Goal: Task Accomplishment & Management: Manage account settings

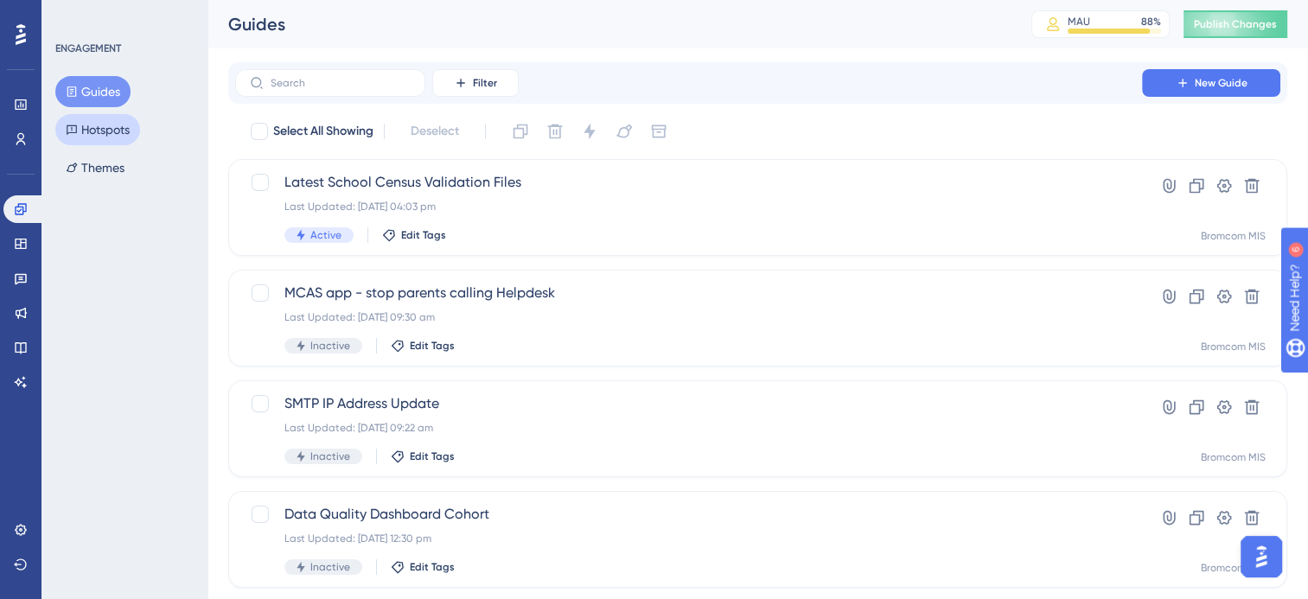
click at [79, 128] on button "Hotspots" at bounding box center [97, 129] width 85 height 31
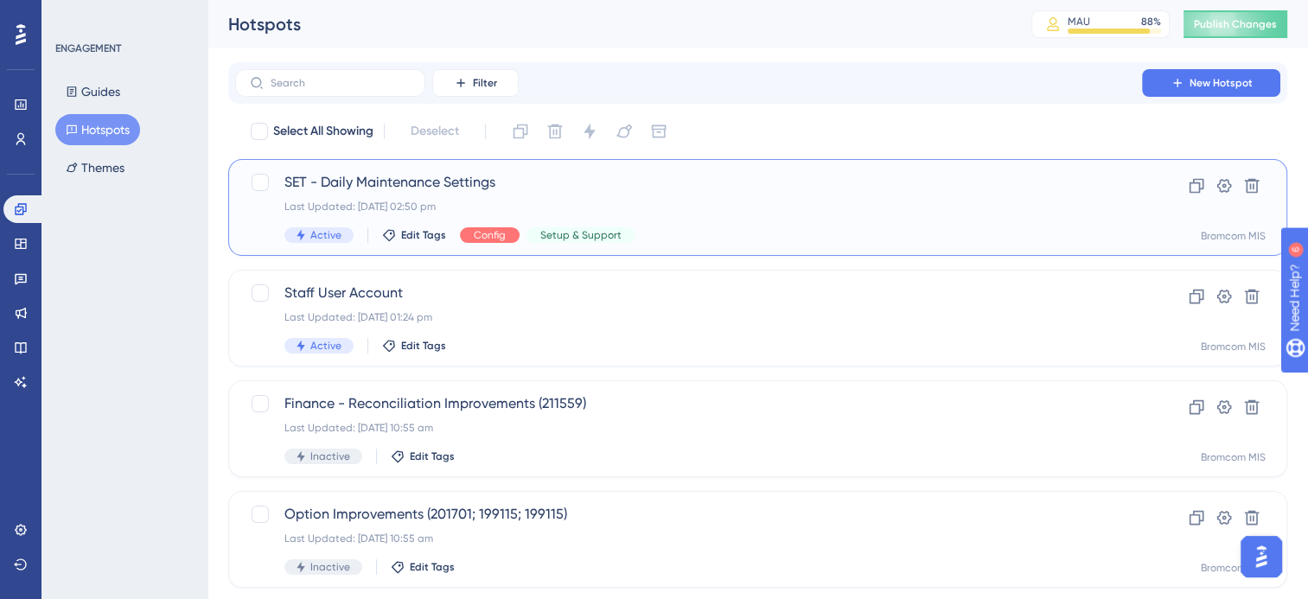
click at [414, 181] on span "SET - Daily Maintenance Settings" at bounding box center [688, 182] width 808 height 21
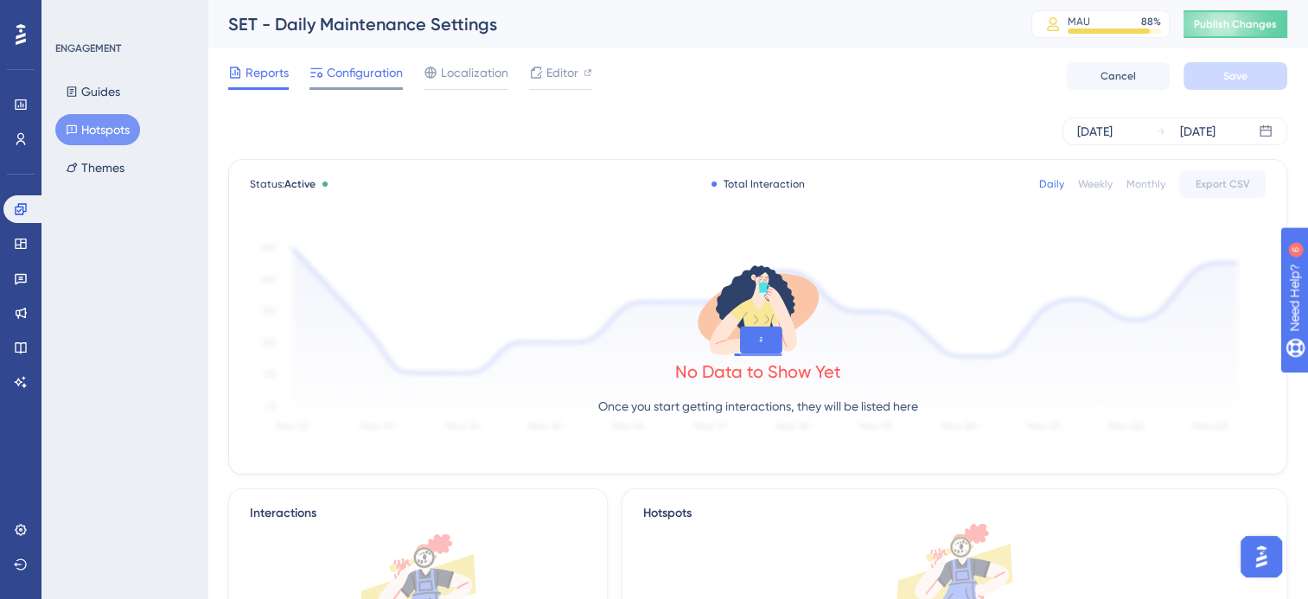
click at [364, 76] on span "Configuration" at bounding box center [365, 72] width 76 height 21
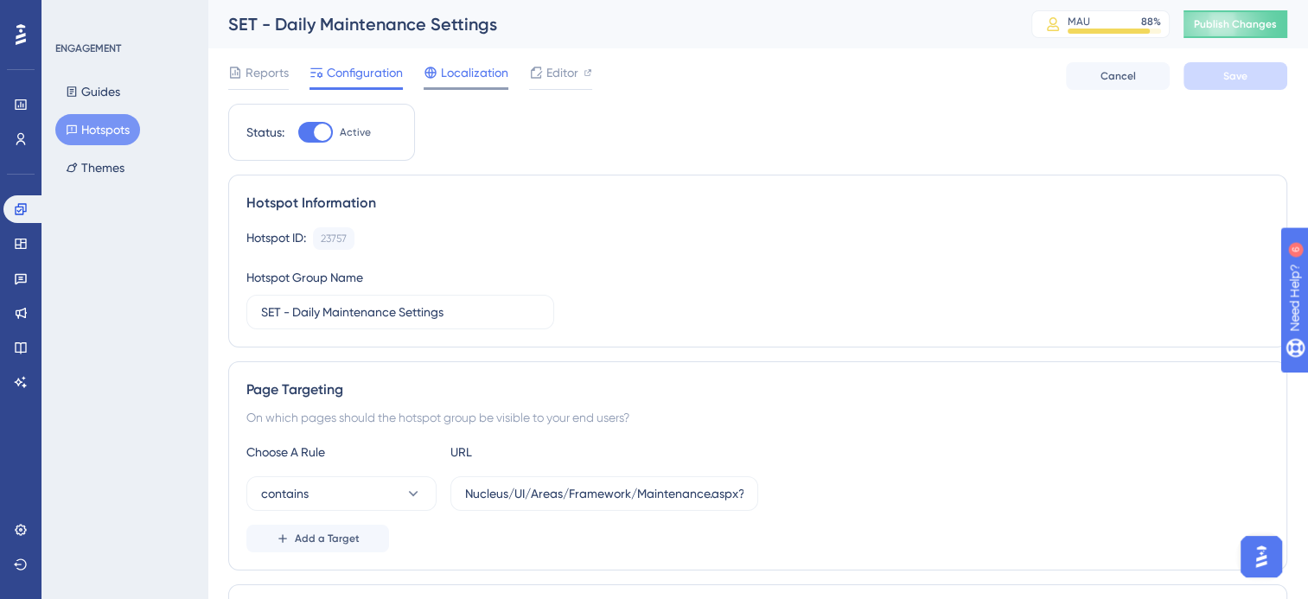
click at [471, 75] on span "Localization" at bounding box center [474, 72] width 67 height 21
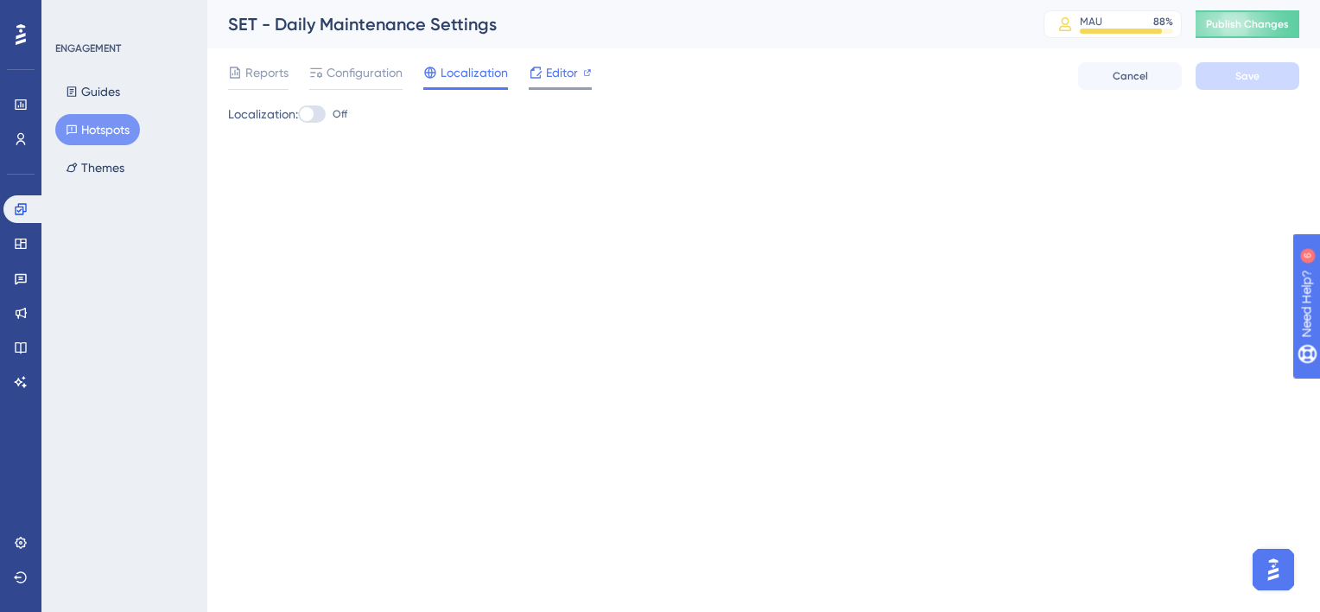
click at [529, 72] on icon at bounding box center [536, 73] width 14 height 14
click at [364, 74] on span "Configuration" at bounding box center [365, 72] width 76 height 21
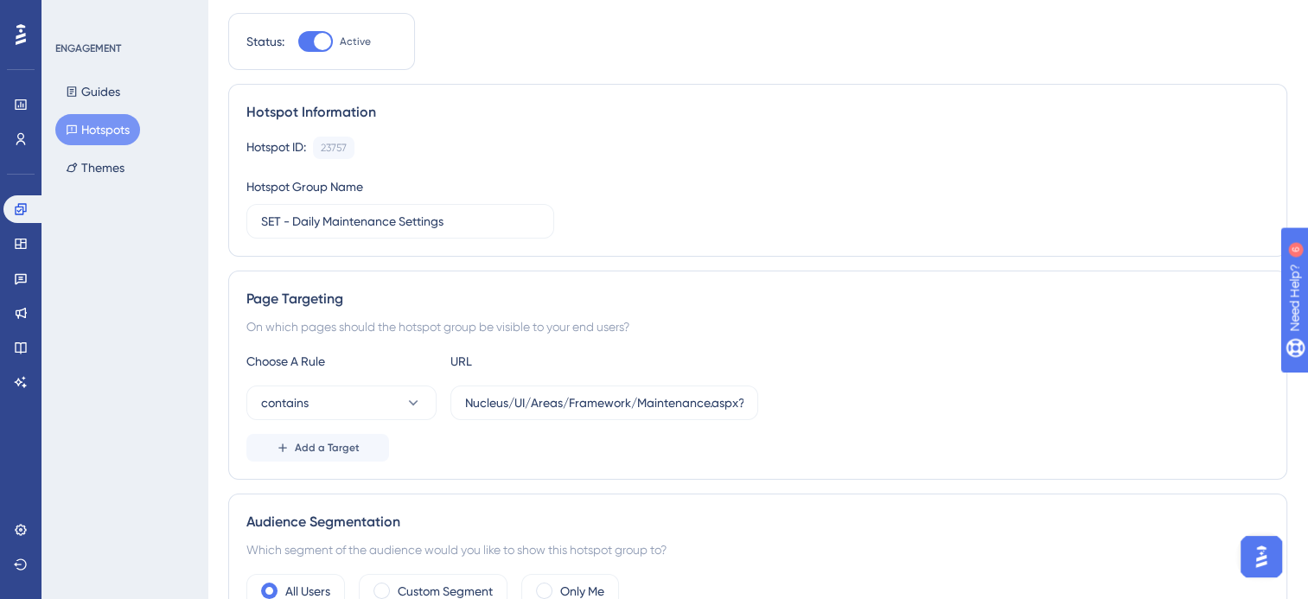
scroll to position [259, 0]
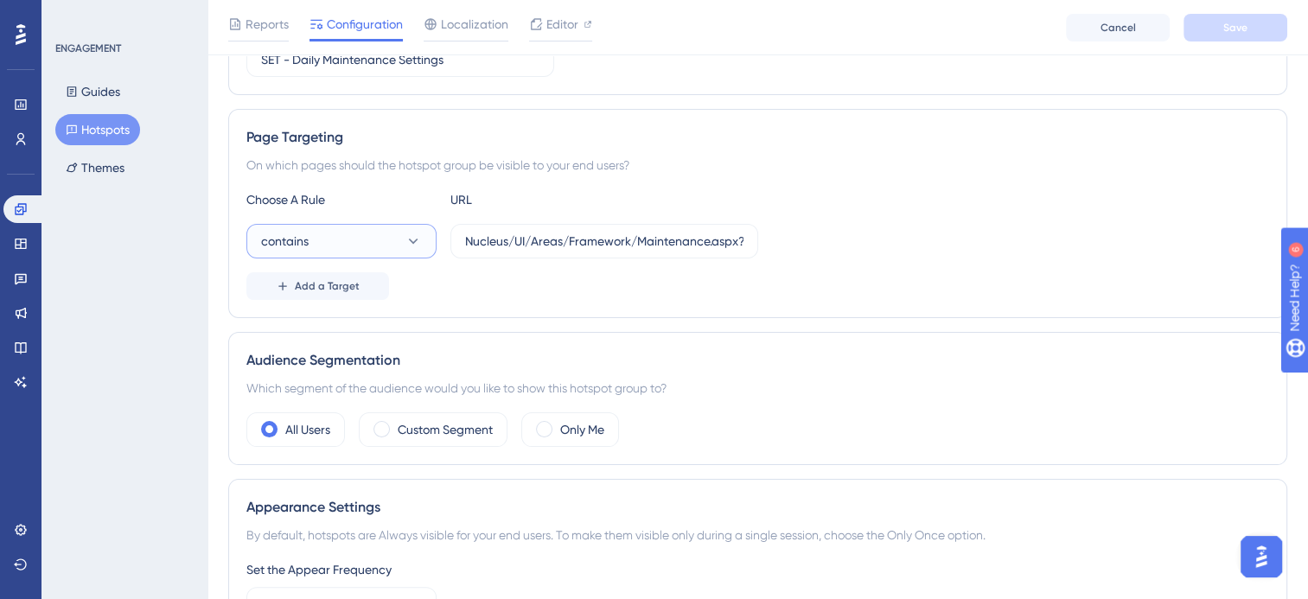
click at [411, 241] on icon at bounding box center [414, 241] width 10 height 5
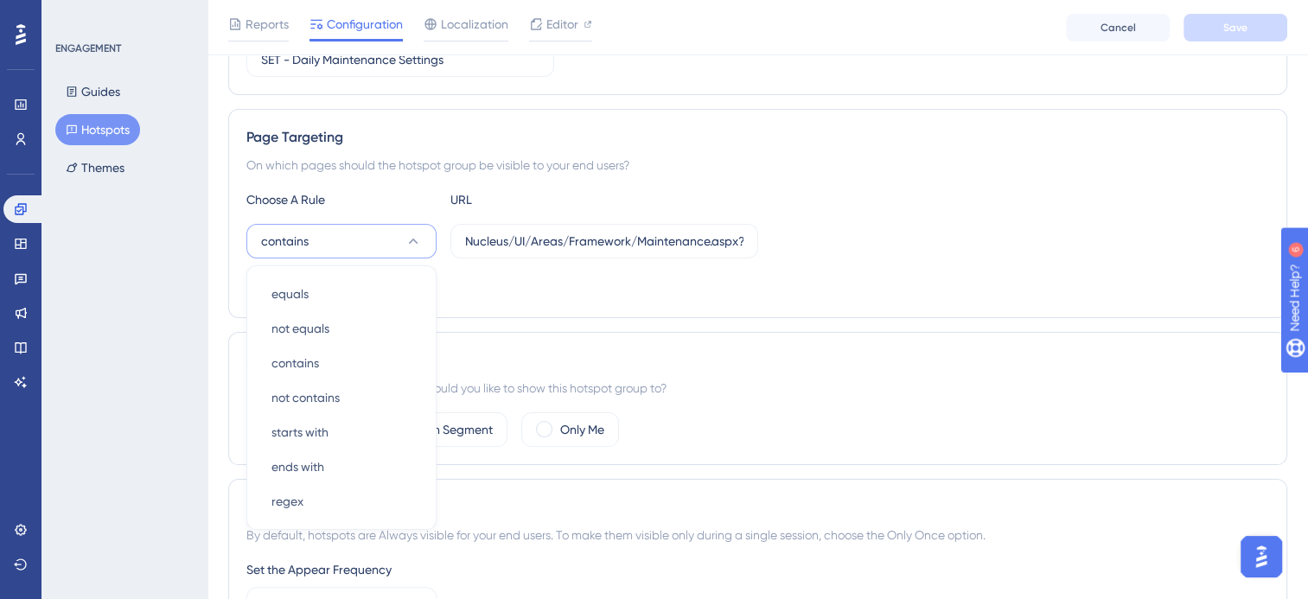
scroll to position [356, 0]
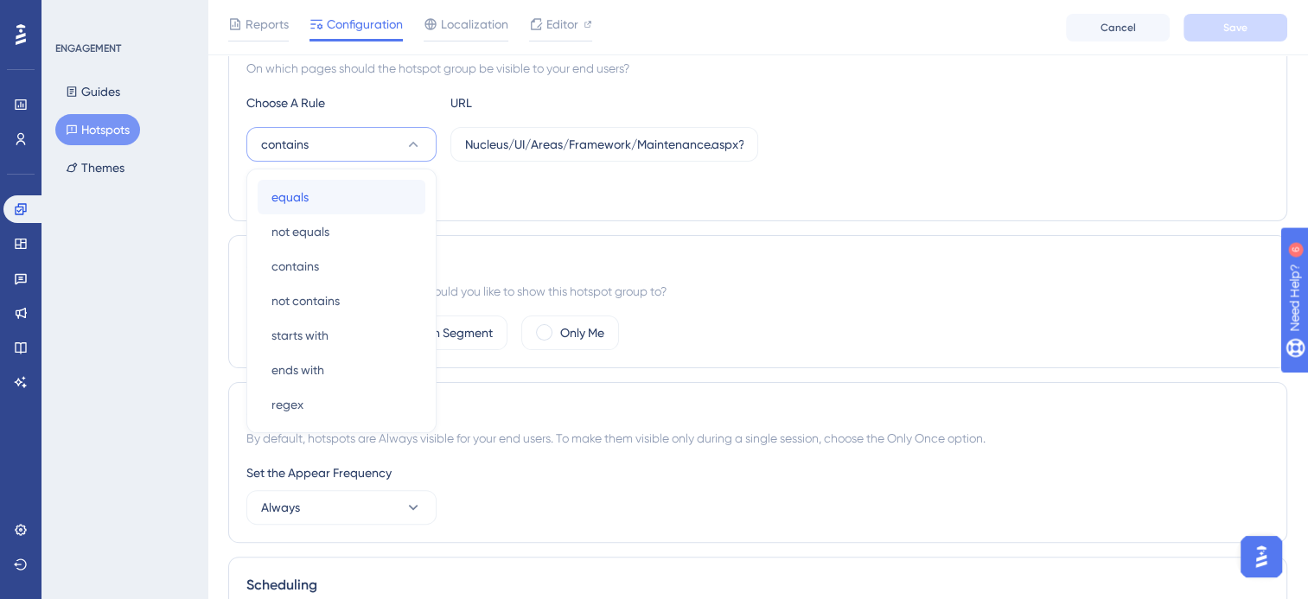
click at [359, 195] on div "equals equals" at bounding box center [341, 197] width 140 height 35
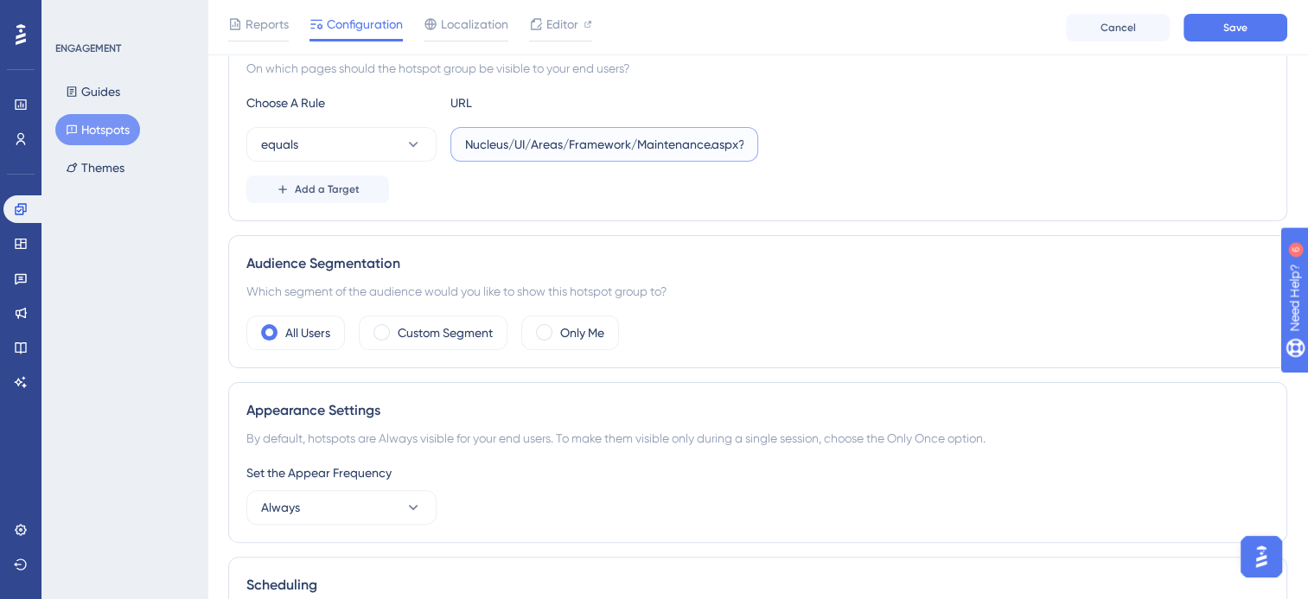
scroll to position [0, 111]
drag, startPoint x: 467, startPoint y: 145, endPoint x: 771, endPoint y: 149, distance: 304.2
click at [771, 149] on div "equals Nucleus/UI/Areas/Framework/Maintenance.aspx?page=CONDLYMNT" at bounding box center [757, 144] width 1022 height 35
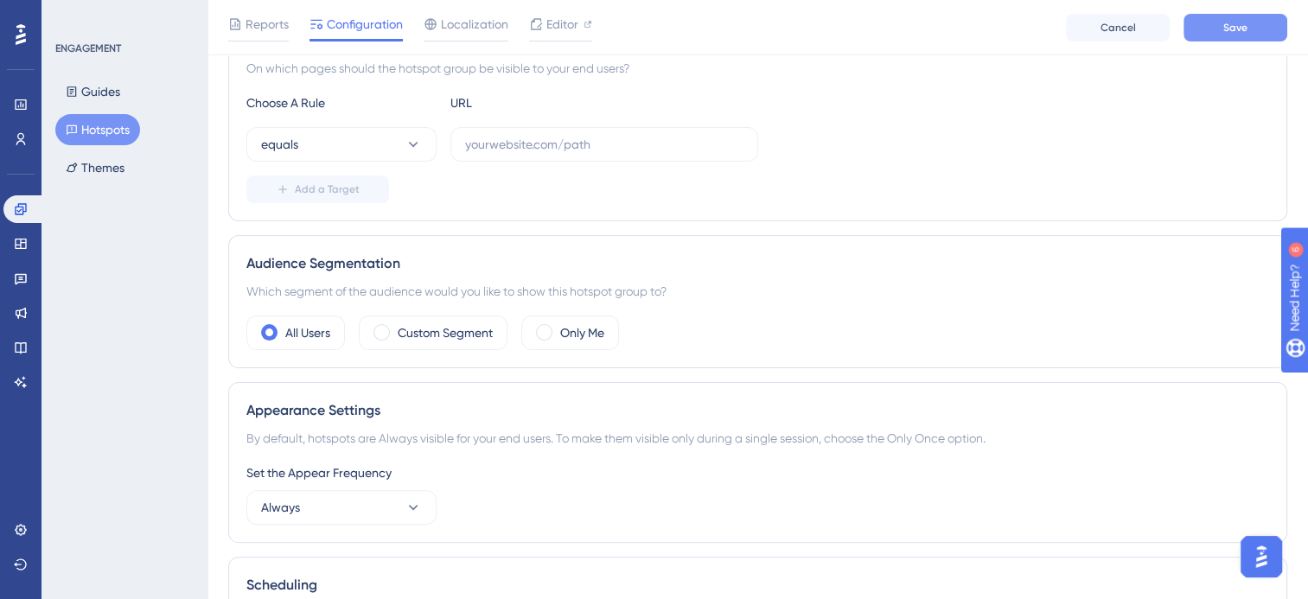
click at [1192, 32] on button "Save" at bounding box center [1235, 28] width 104 height 28
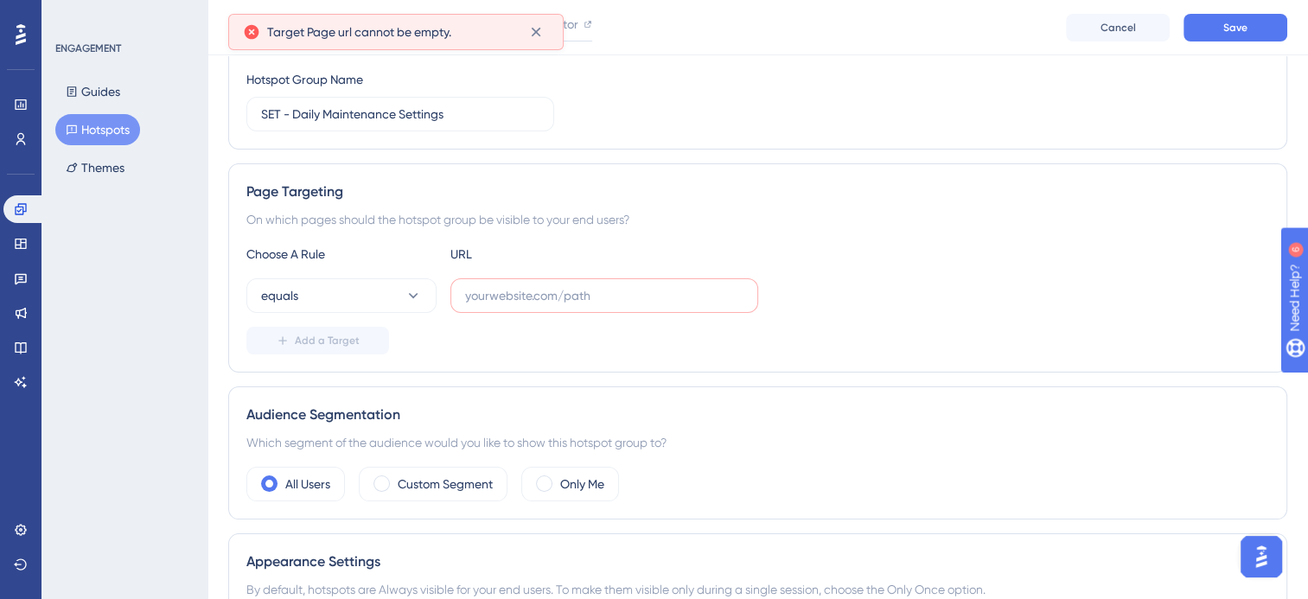
scroll to position [200, 0]
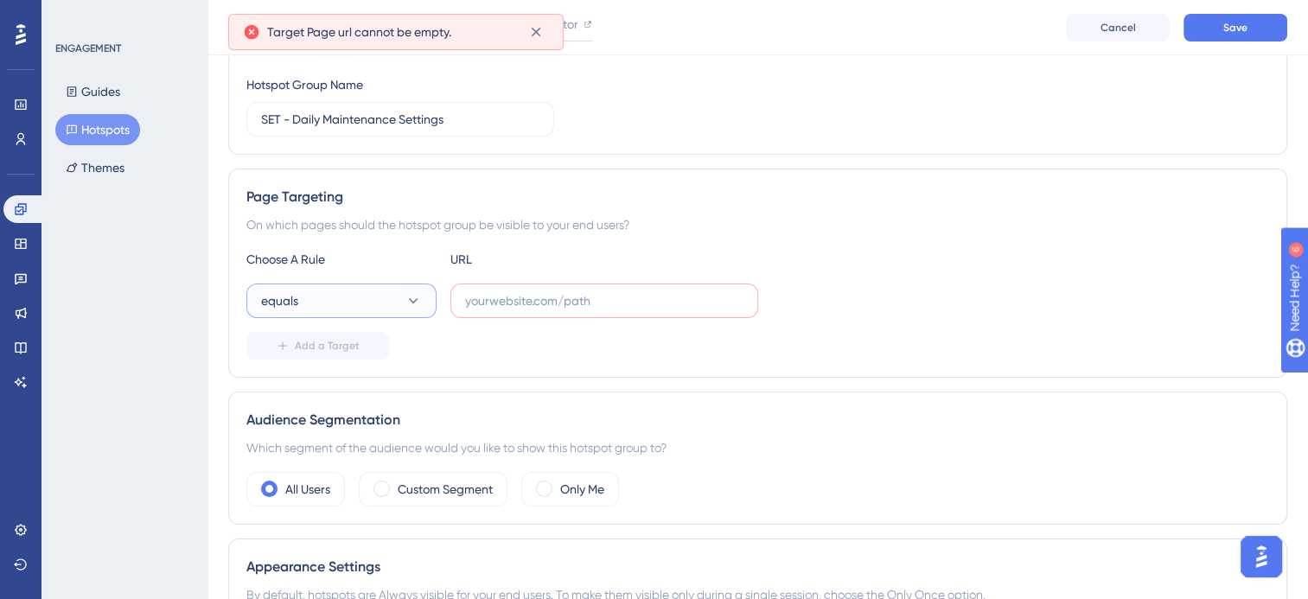
click at [402, 302] on button "equals" at bounding box center [341, 300] width 190 height 35
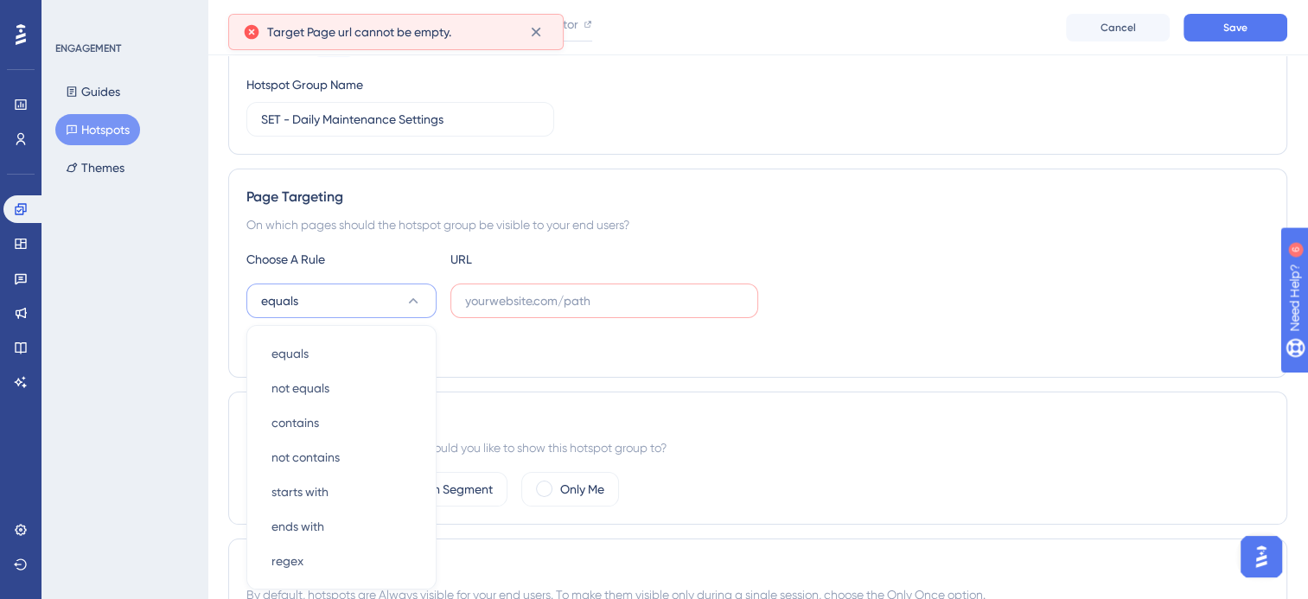
scroll to position [356, 0]
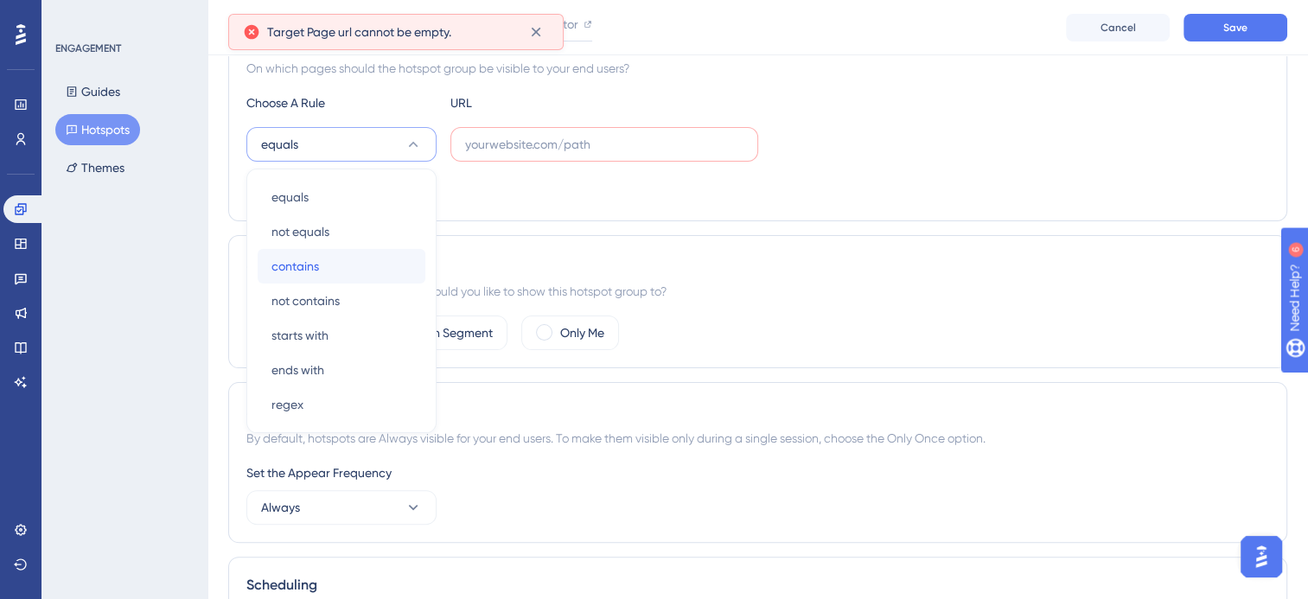
click at [316, 266] on span "contains" at bounding box center [295, 266] width 48 height 21
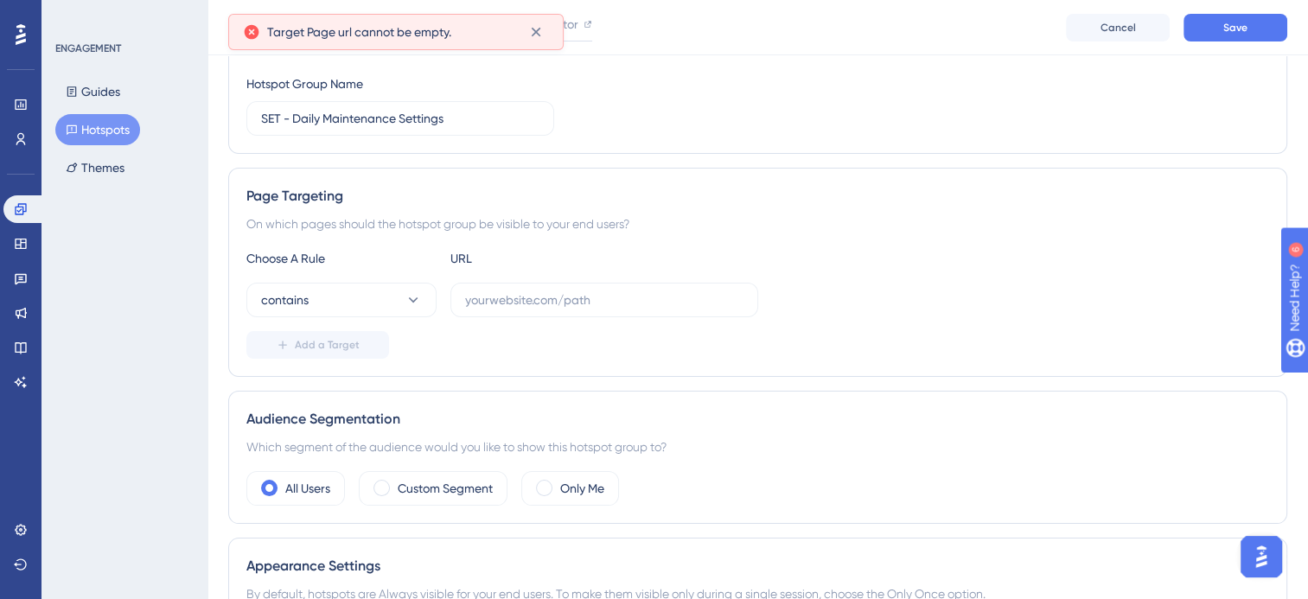
scroll to position [200, 0]
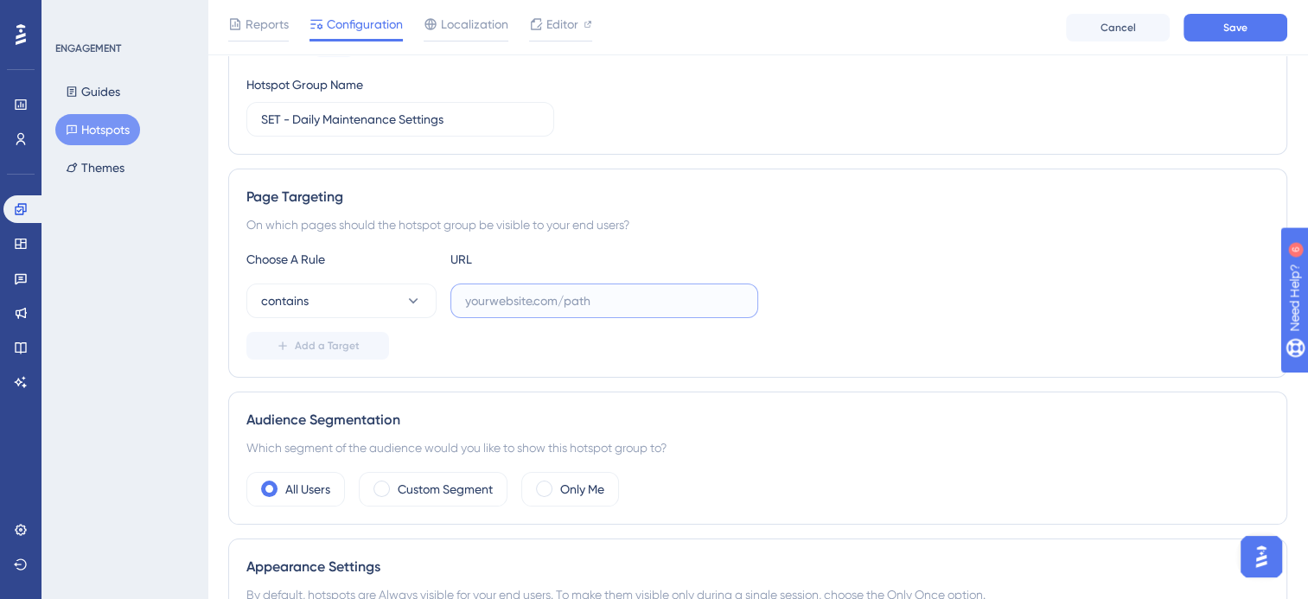
click at [494, 297] on input "text" at bounding box center [604, 300] width 278 height 19
paste input "https://docs.bromcom.com/knowledge-base/daily-maintenance-settings-overview/"
drag, startPoint x: 750, startPoint y: 295, endPoint x: 487, endPoint y: 309, distance: 263.1
click at [487, 309] on label "https://docs.bromcom.com/knowledge-base/daily-maintenance-settings-overview/" at bounding box center [604, 300] width 308 height 35
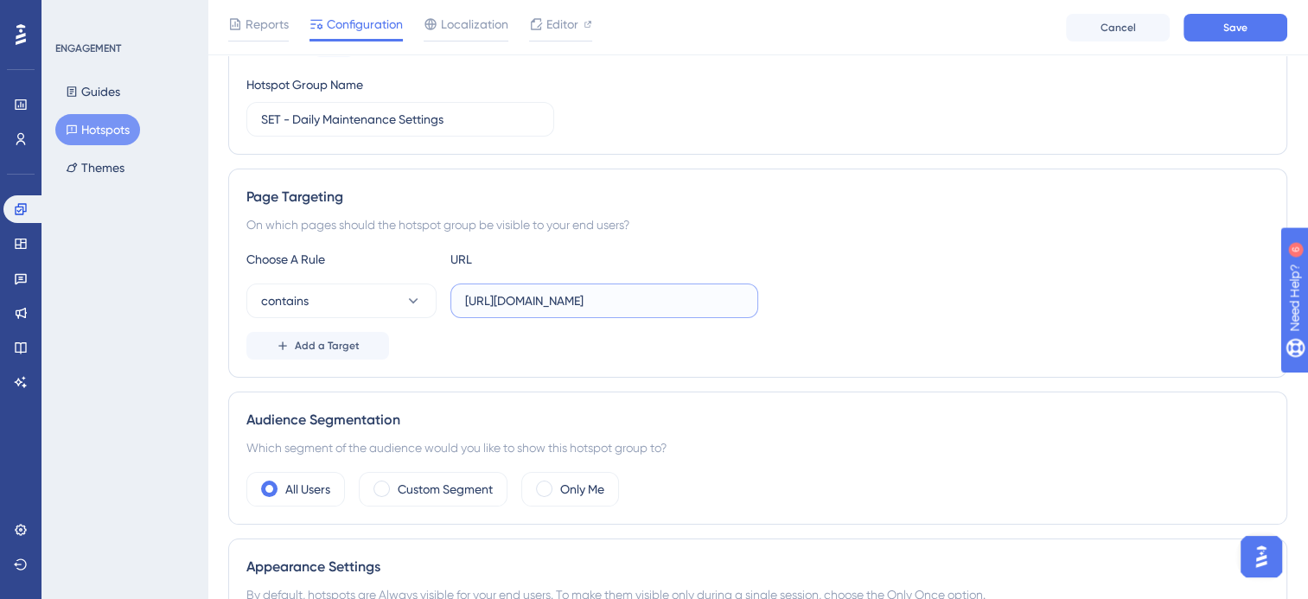
drag, startPoint x: 487, startPoint y: 309, endPoint x: 560, endPoint y: 300, distance: 73.2
click at [560, 300] on input "https://docs.bromcom.com/knowledge-base/daily-maintenance-settings-overview/" at bounding box center [604, 300] width 278 height 19
click at [697, 306] on input "https://docs.bromcom.com/knowledge-base/daily-maintenance-settings-overview/" at bounding box center [604, 300] width 278 height 19
type input "ase/daily-maintenance-settings-overview/"
drag, startPoint x: 719, startPoint y: 295, endPoint x: 439, endPoint y: 311, distance: 280.5
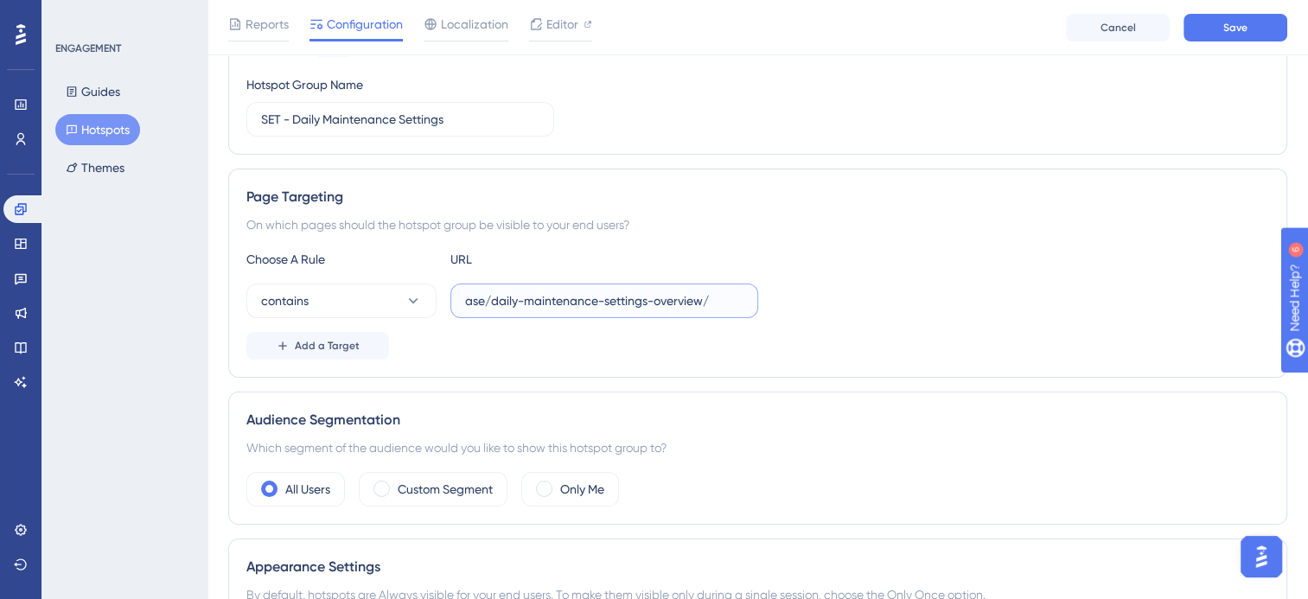
click at [439, 311] on div "contains ase/daily-maintenance-settings-overview/" at bounding box center [502, 300] width 512 height 35
paste input "Nucleus/UI/Areas/Framework/Maintenance.aspx?page=CONDLYMNT"
type input "Nucleus/UI/Areas/Framework/Maintenance.aspx?page=CONDLYMNT"
click at [1072, 190] on div "Page Targeting" at bounding box center [757, 197] width 1022 height 21
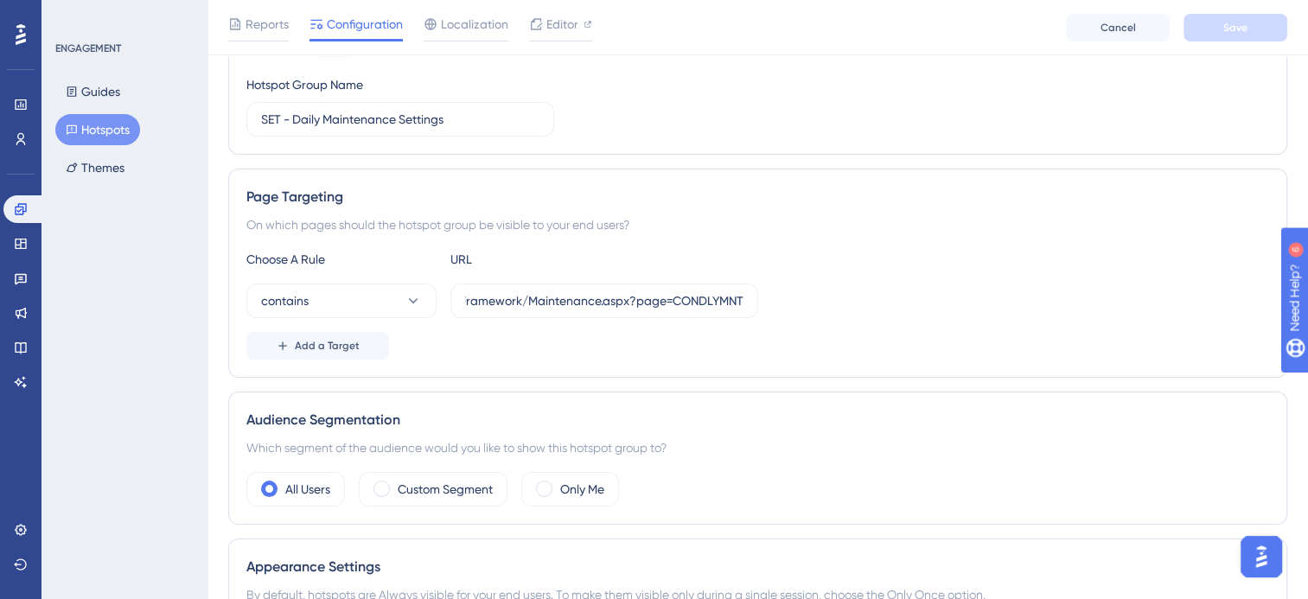
scroll to position [0, 0]
click at [397, 300] on button "contains" at bounding box center [341, 300] width 190 height 35
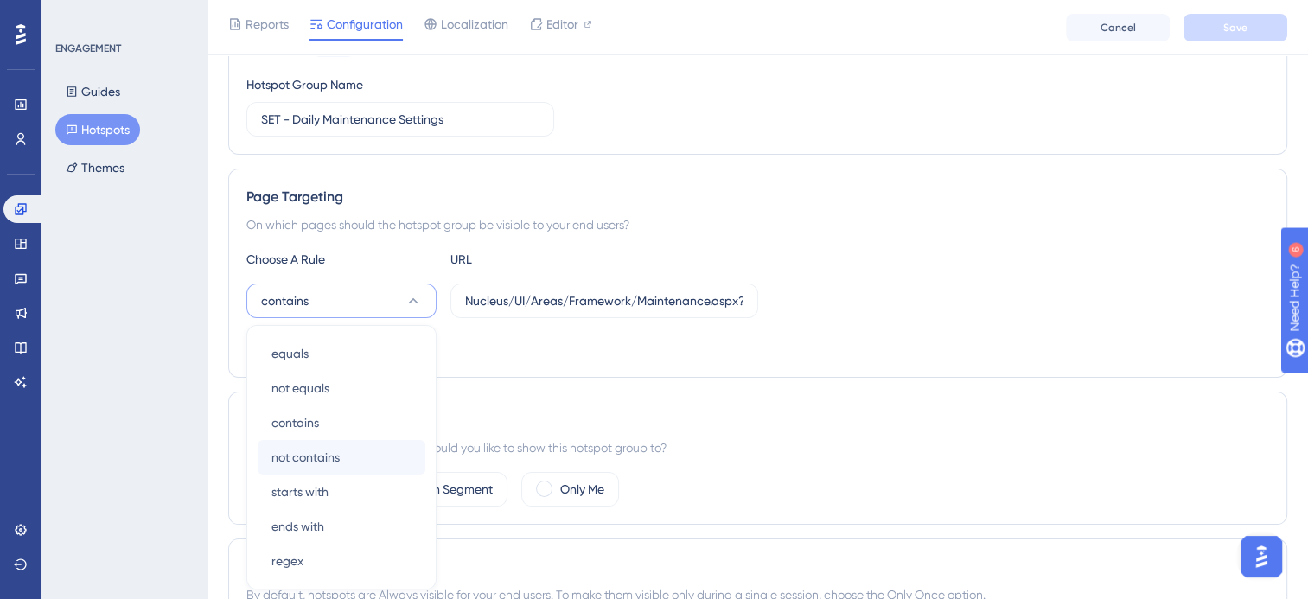
scroll to position [356, 0]
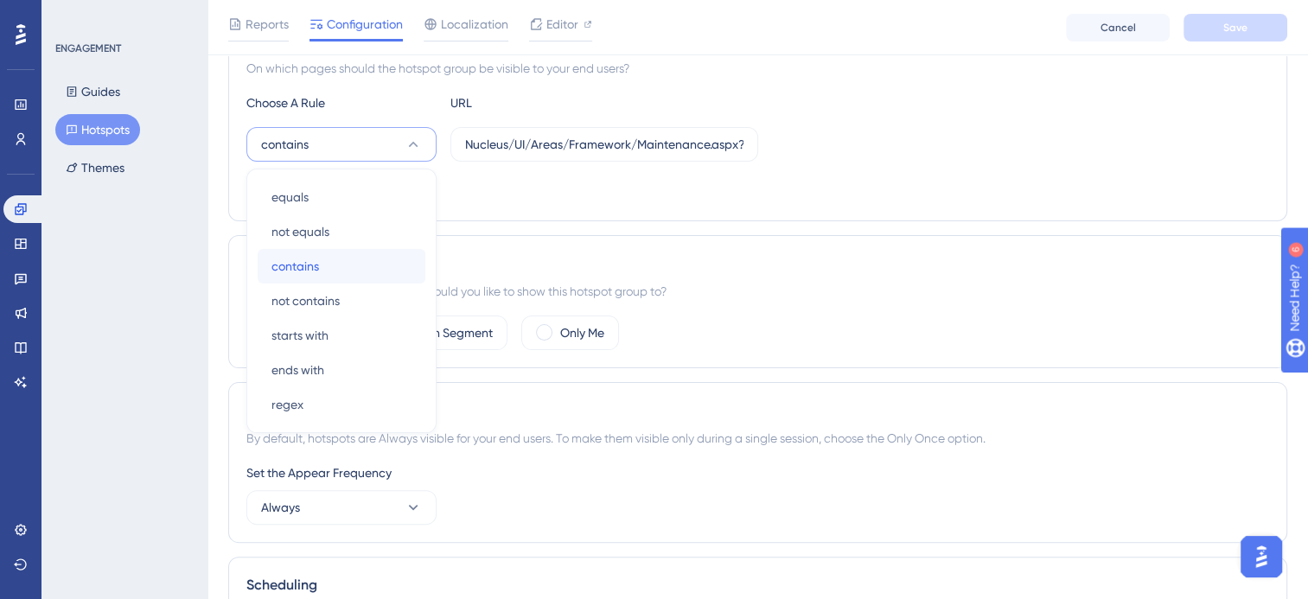
click at [313, 258] on span "contains" at bounding box center [295, 266] width 48 height 21
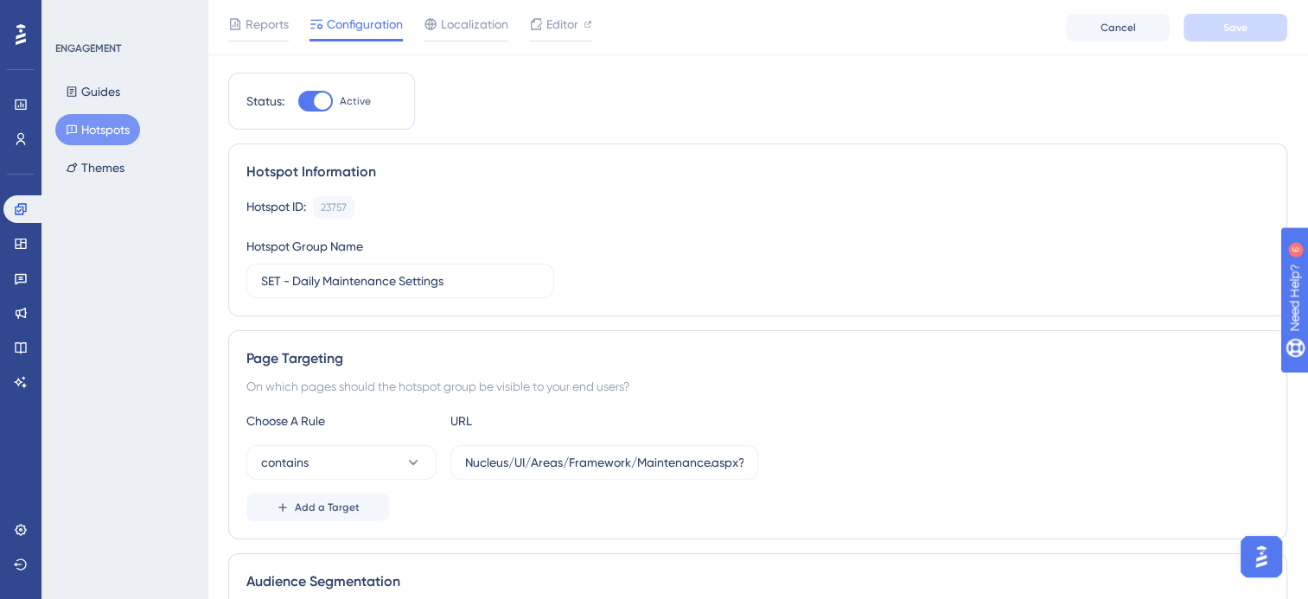
scroll to position [0, 0]
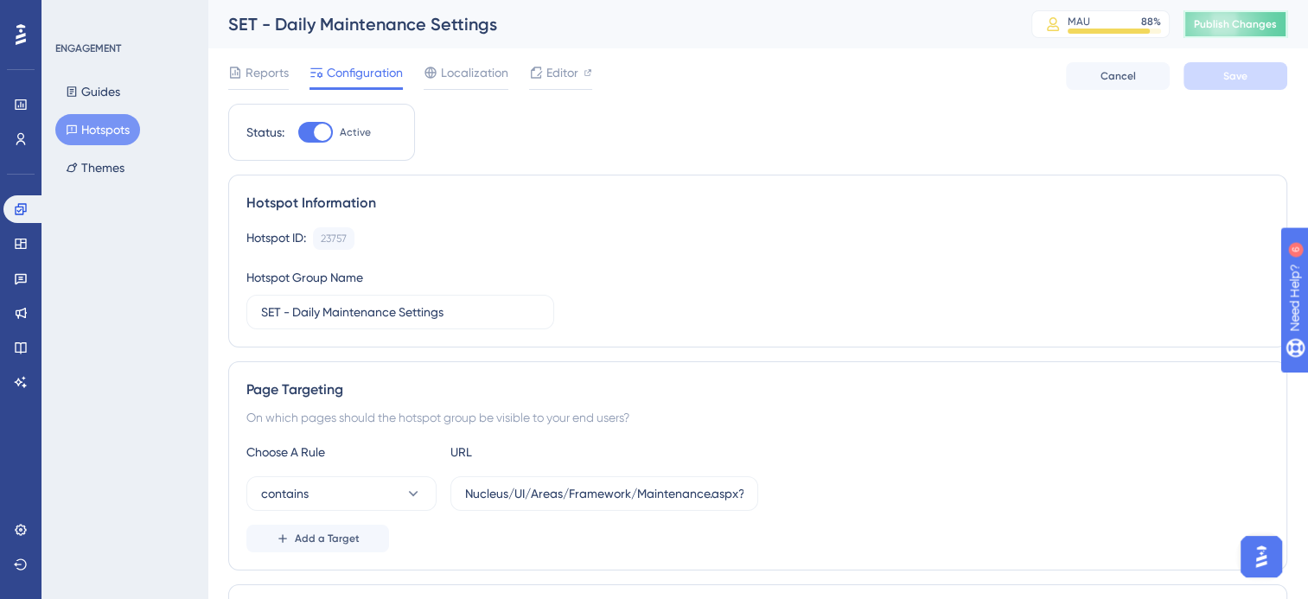
click at [1276, 26] on span "Publish Changes" at bounding box center [1234, 24] width 83 height 14
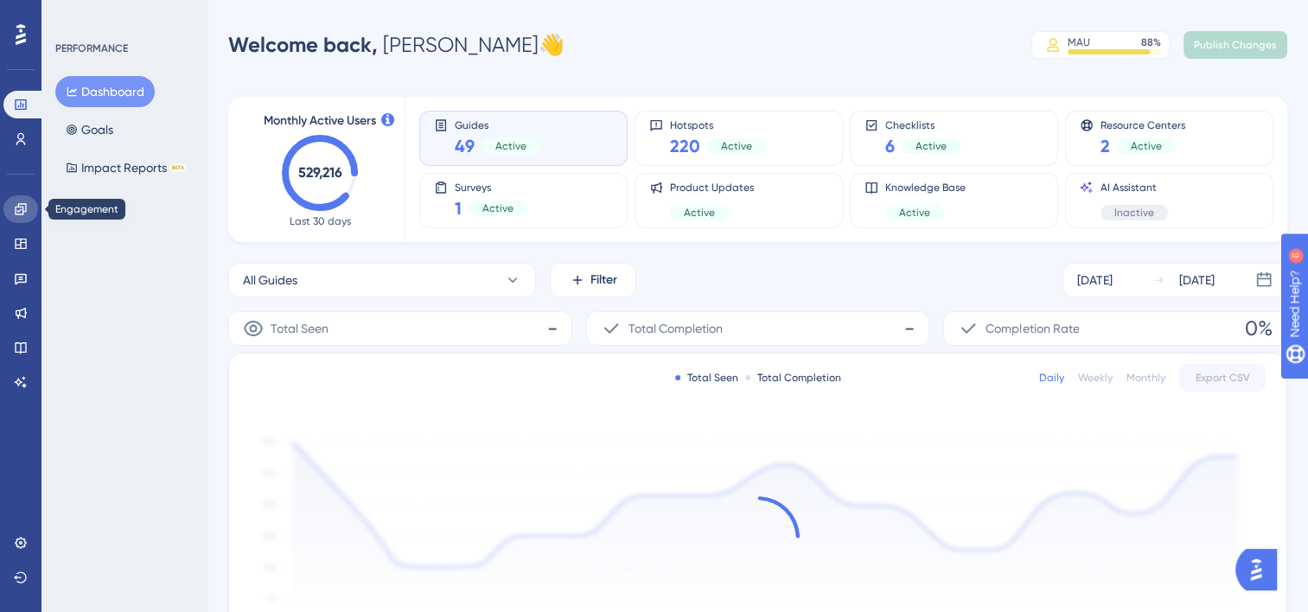
click at [22, 211] on icon at bounding box center [21, 209] width 14 height 14
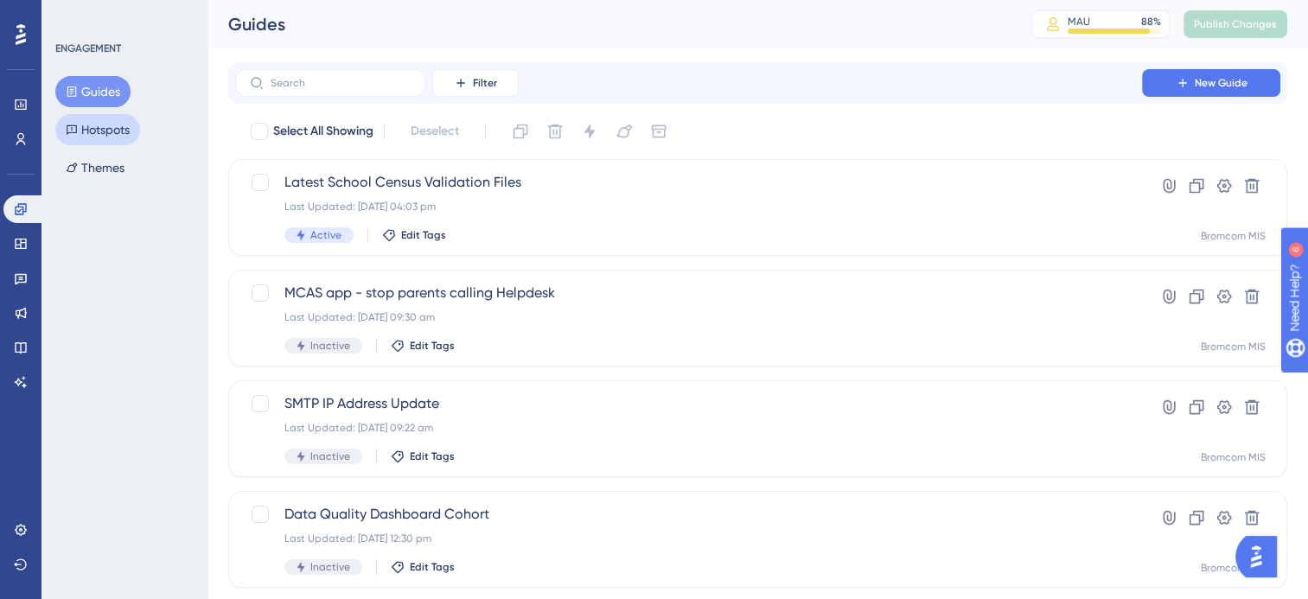
click at [118, 131] on button "Hotspots" at bounding box center [97, 129] width 85 height 31
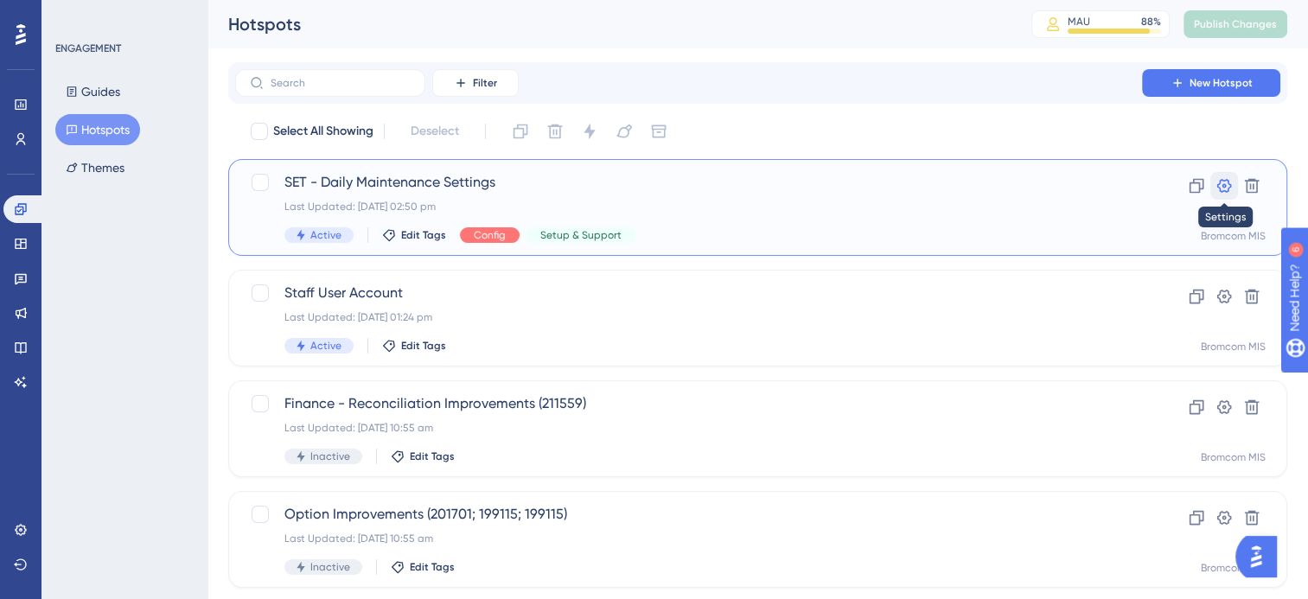
click at [1225, 183] on icon at bounding box center [1223, 185] width 17 height 17
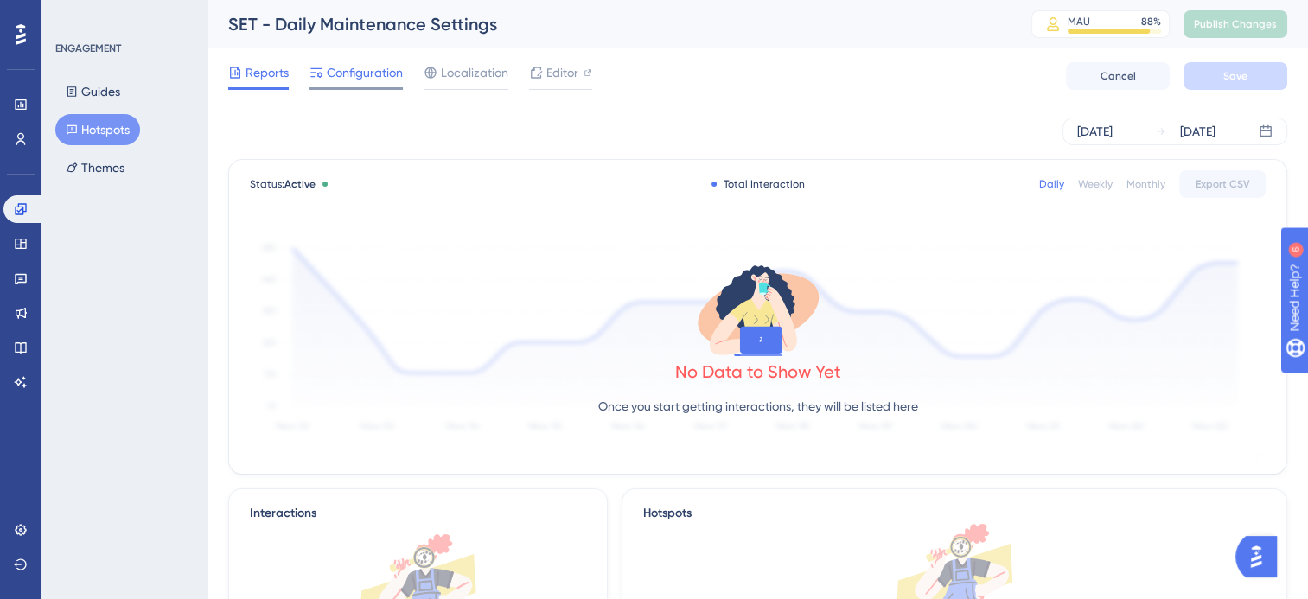
click at [366, 73] on span "Configuration" at bounding box center [365, 72] width 76 height 21
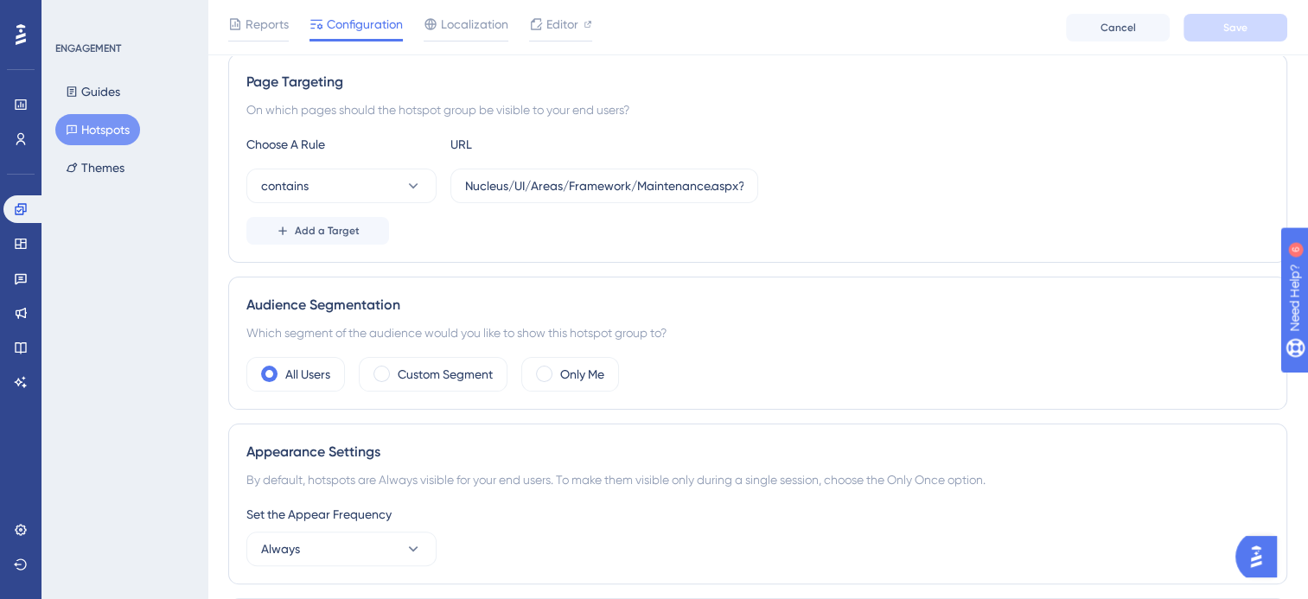
scroll to position [173, 0]
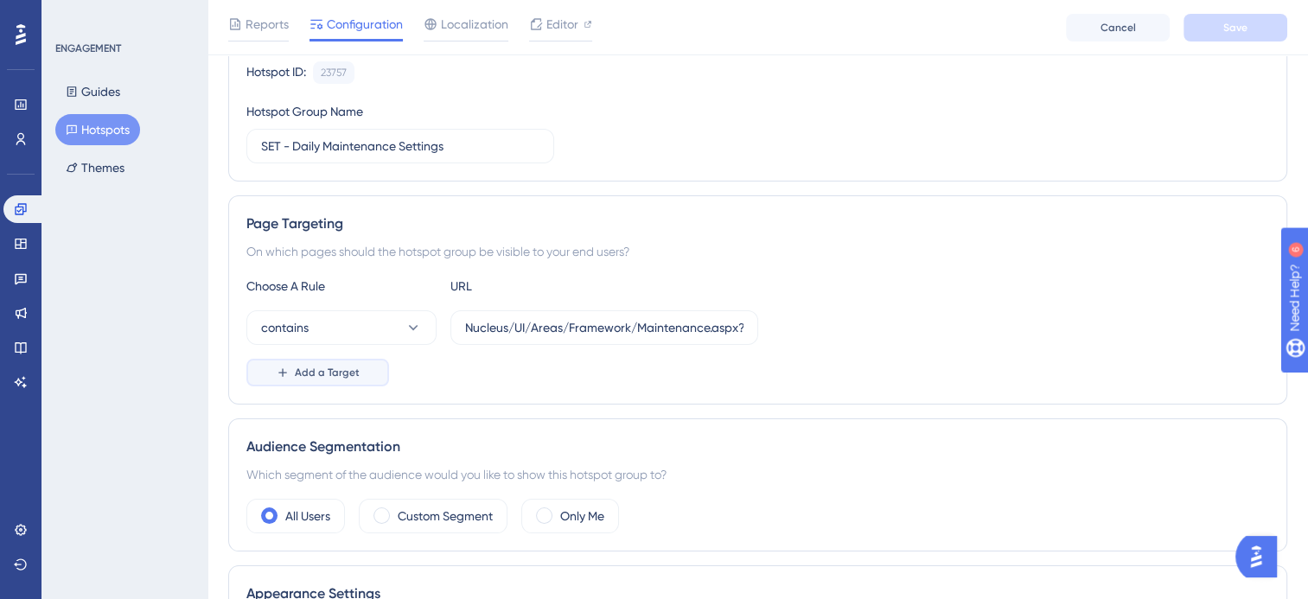
click at [302, 374] on span "Add a Target" at bounding box center [327, 373] width 65 height 14
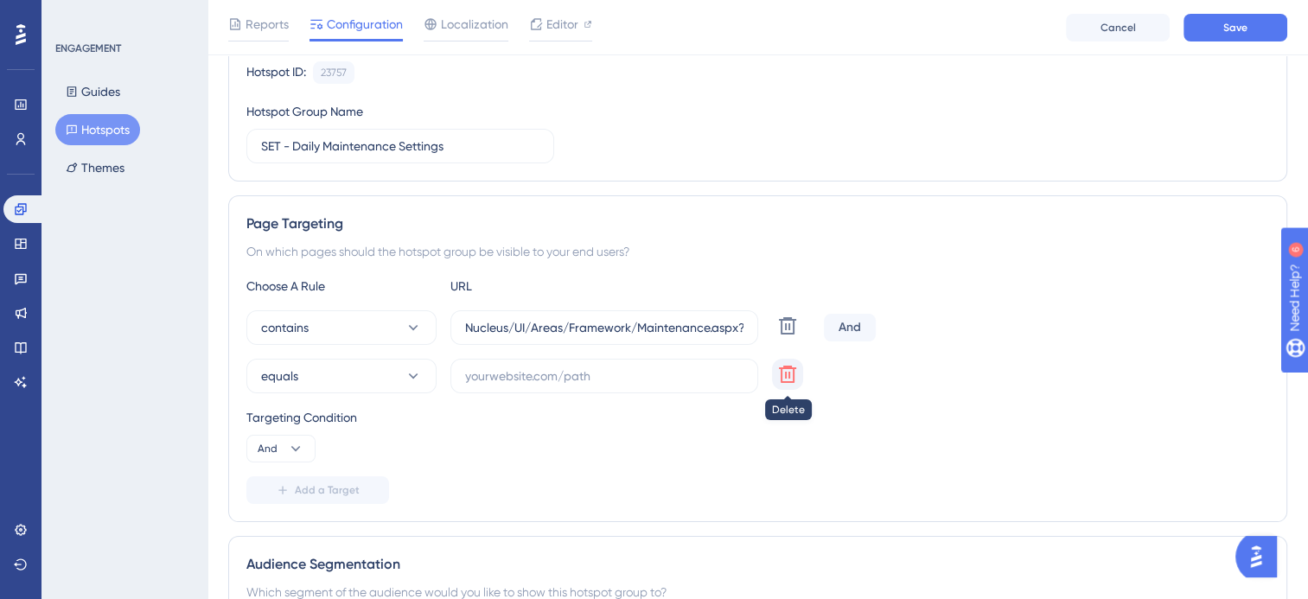
click at [786, 375] on icon at bounding box center [787, 374] width 21 height 21
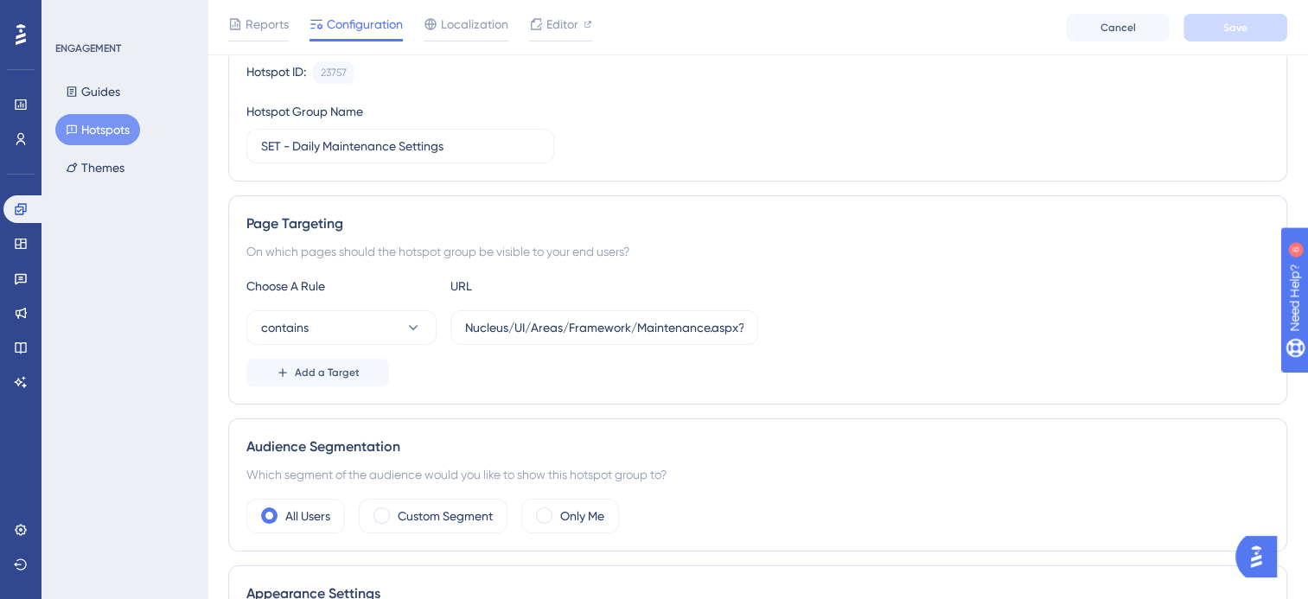
scroll to position [0, 0]
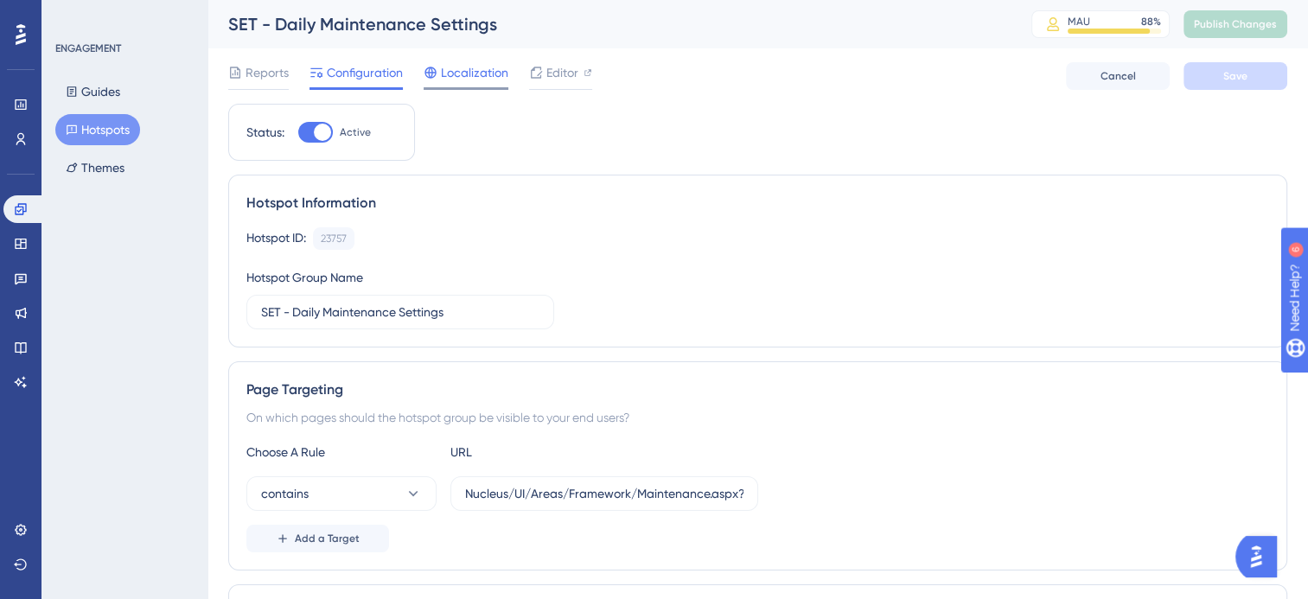
click at [489, 69] on span "Localization" at bounding box center [474, 72] width 67 height 21
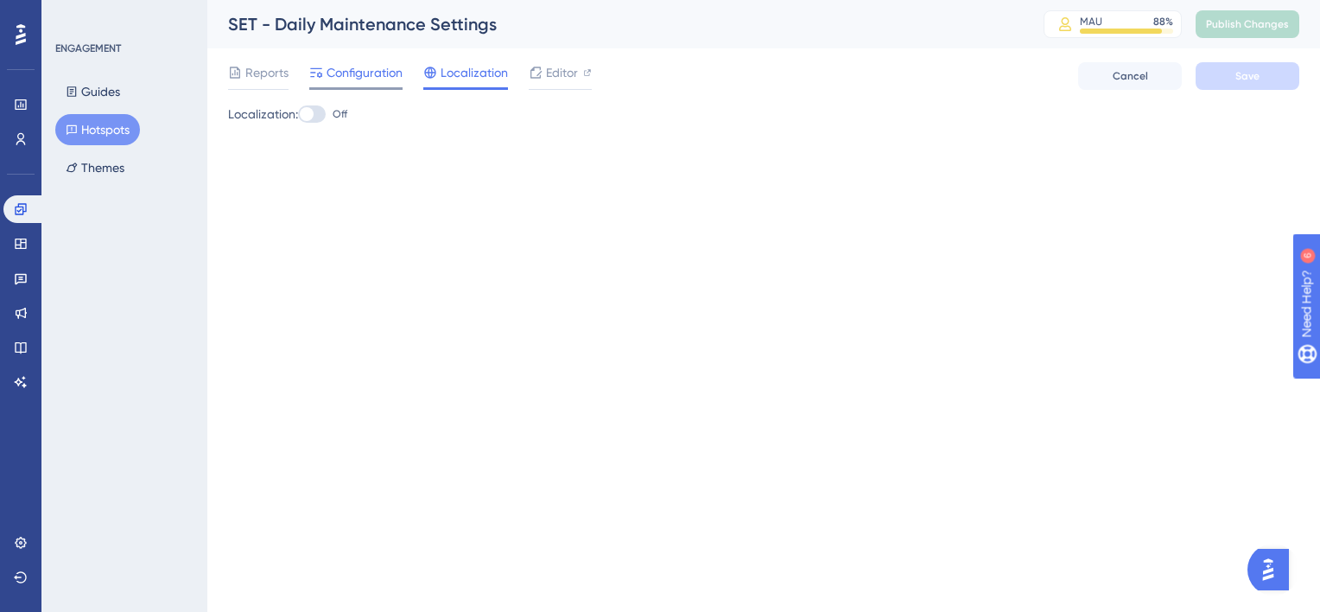
click at [363, 73] on span "Configuration" at bounding box center [365, 72] width 76 height 21
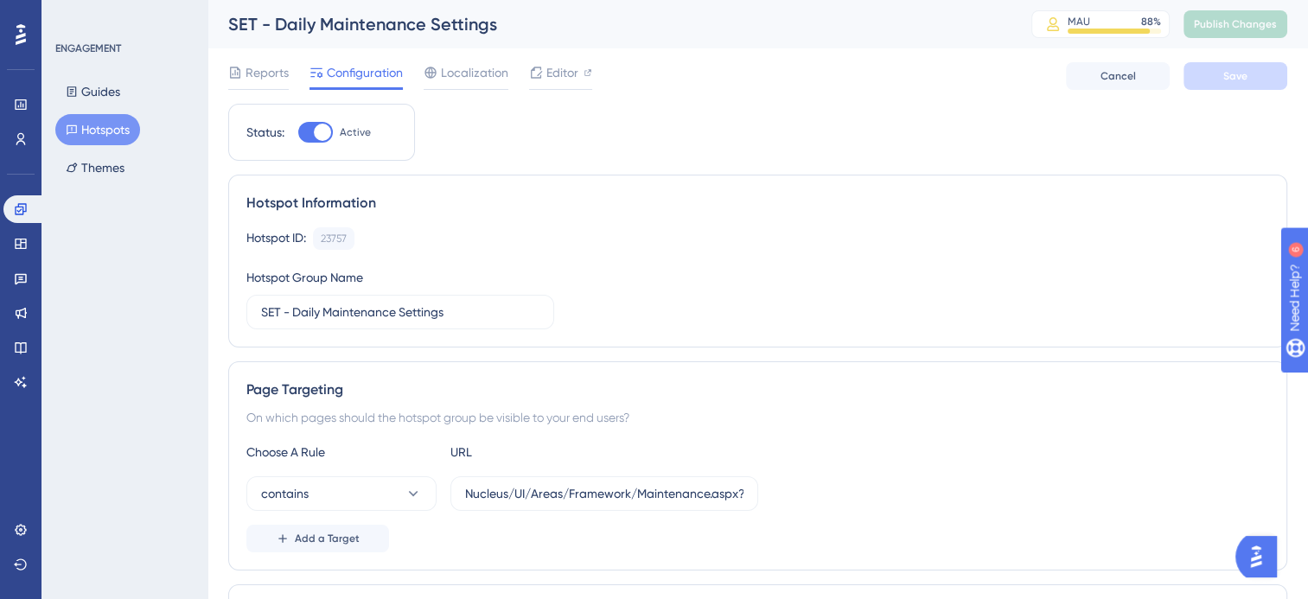
click at [101, 130] on button "Hotspots" at bounding box center [97, 129] width 85 height 31
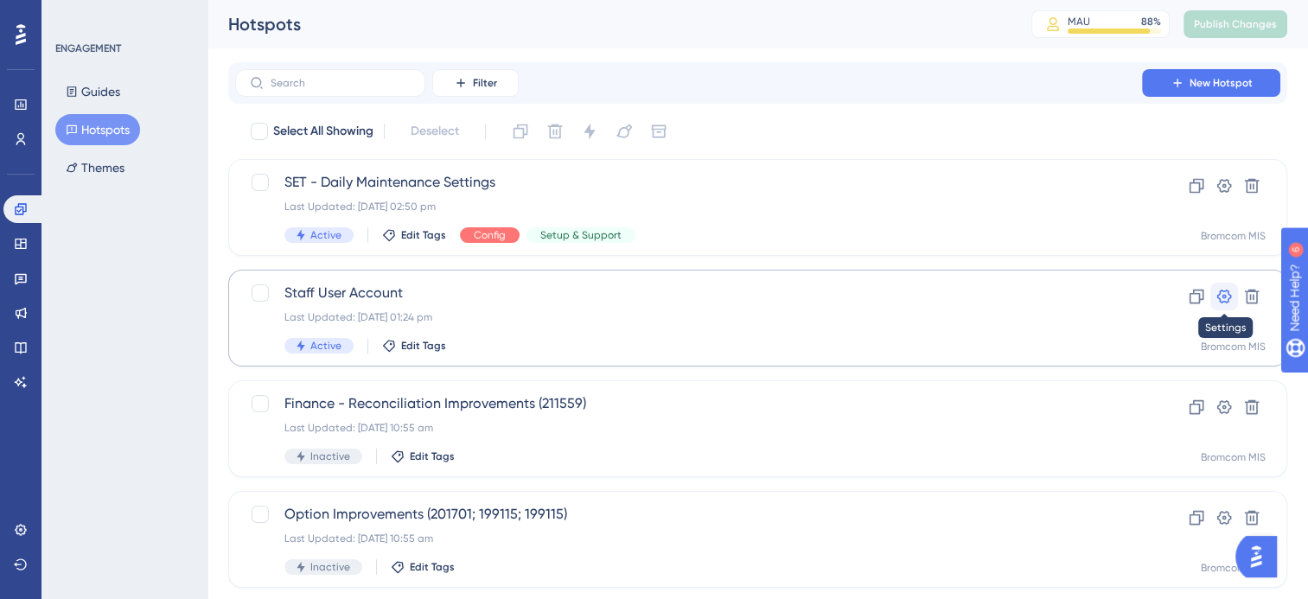
click at [1230, 297] on icon at bounding box center [1224, 297] width 15 height 14
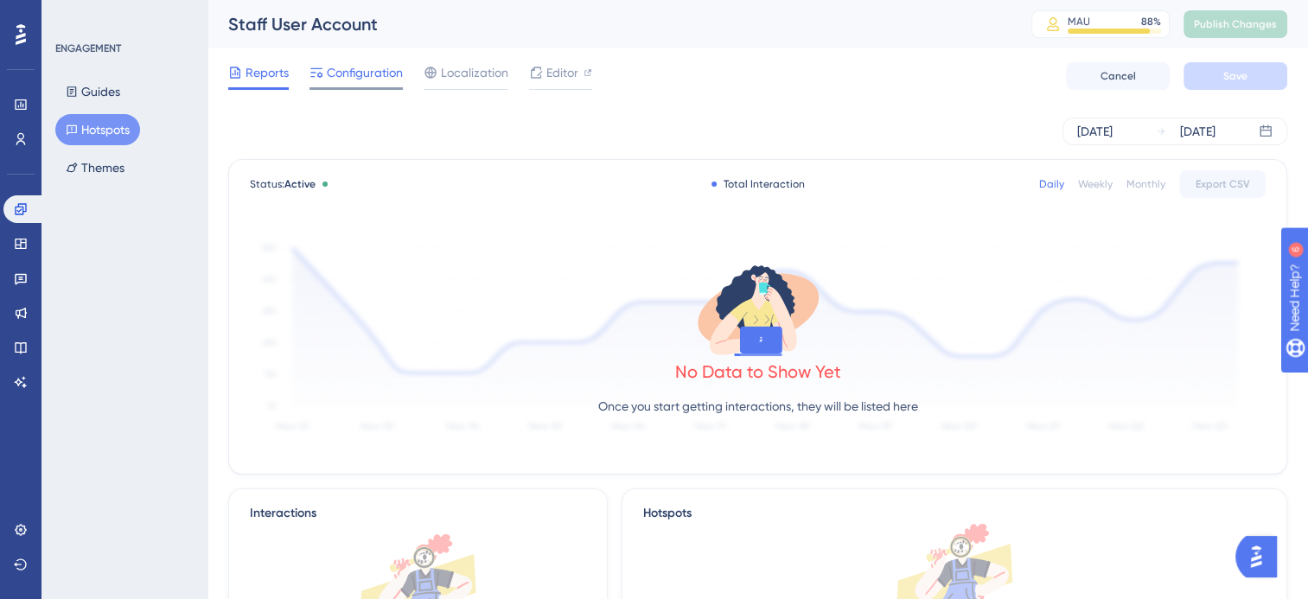
click at [353, 76] on span "Configuration" at bounding box center [365, 72] width 76 height 21
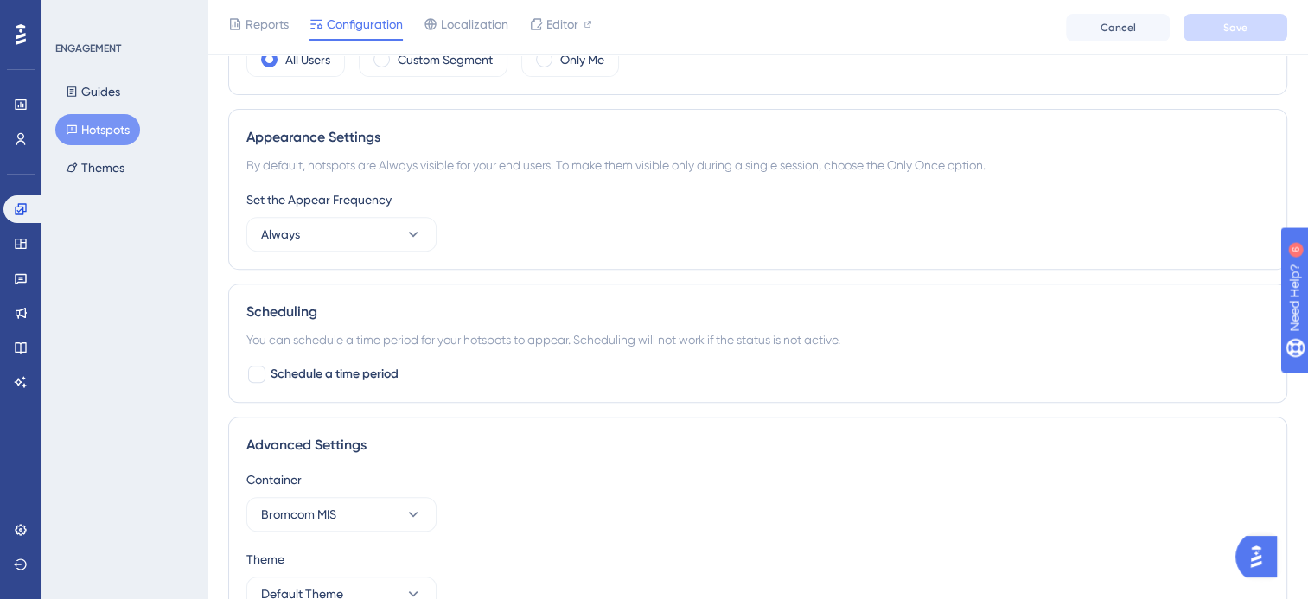
scroll to position [726, 0]
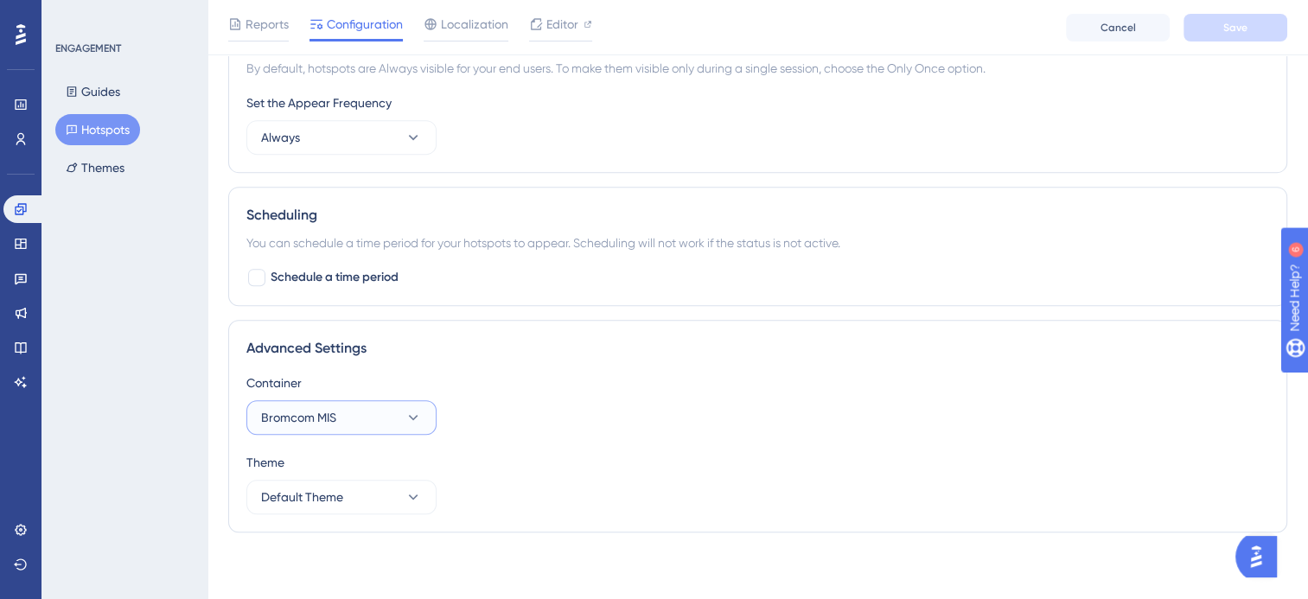
click at [391, 422] on button "Bromcom MIS" at bounding box center [341, 417] width 190 height 35
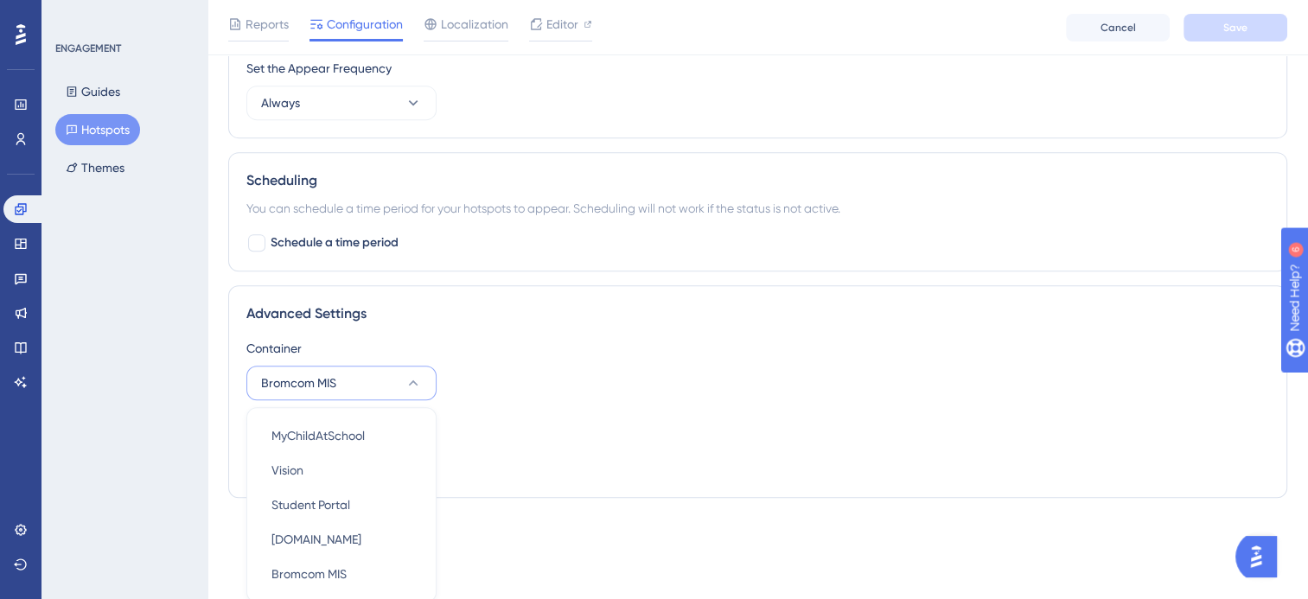
click at [650, 363] on div "Container Bromcom MIS MyChildAtSchool MyChildAtSchool Vision Vision Student Por…" at bounding box center [757, 369] width 1022 height 62
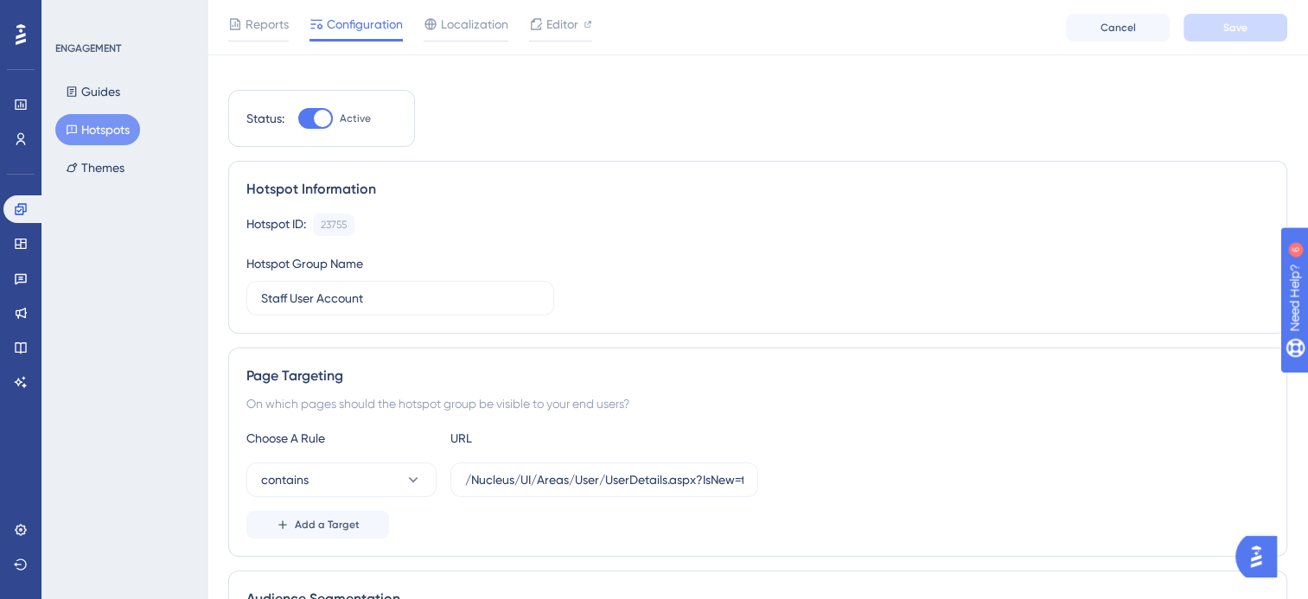
scroll to position [0, 0]
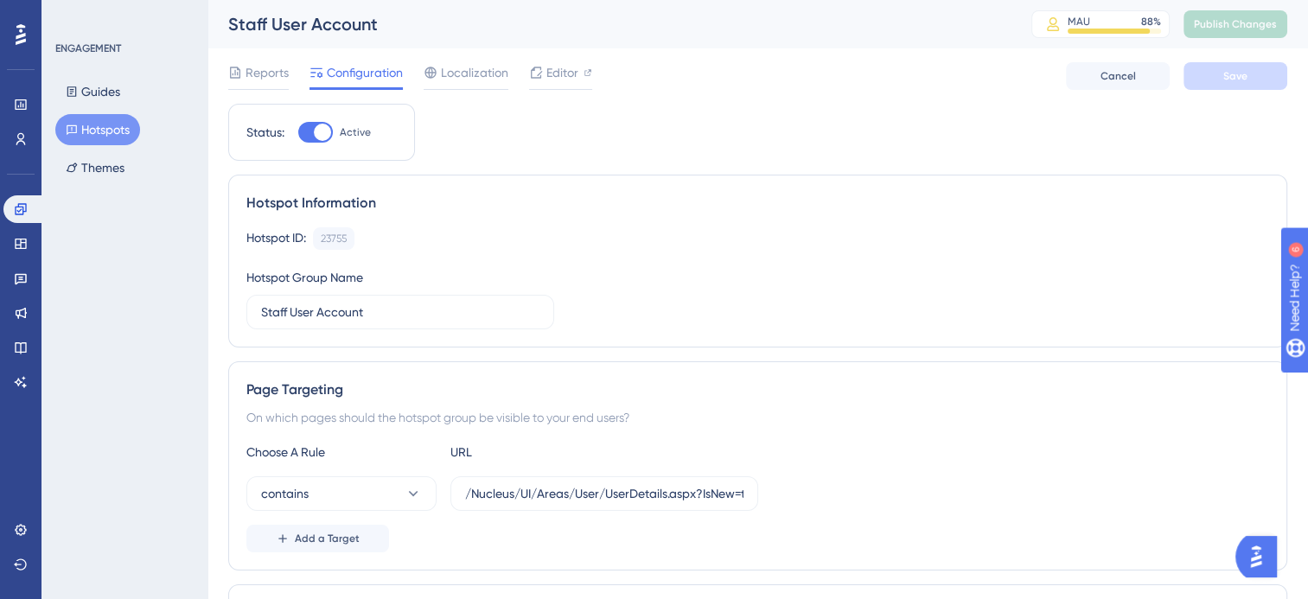
click at [88, 132] on button "Hotspots" at bounding box center [97, 129] width 85 height 31
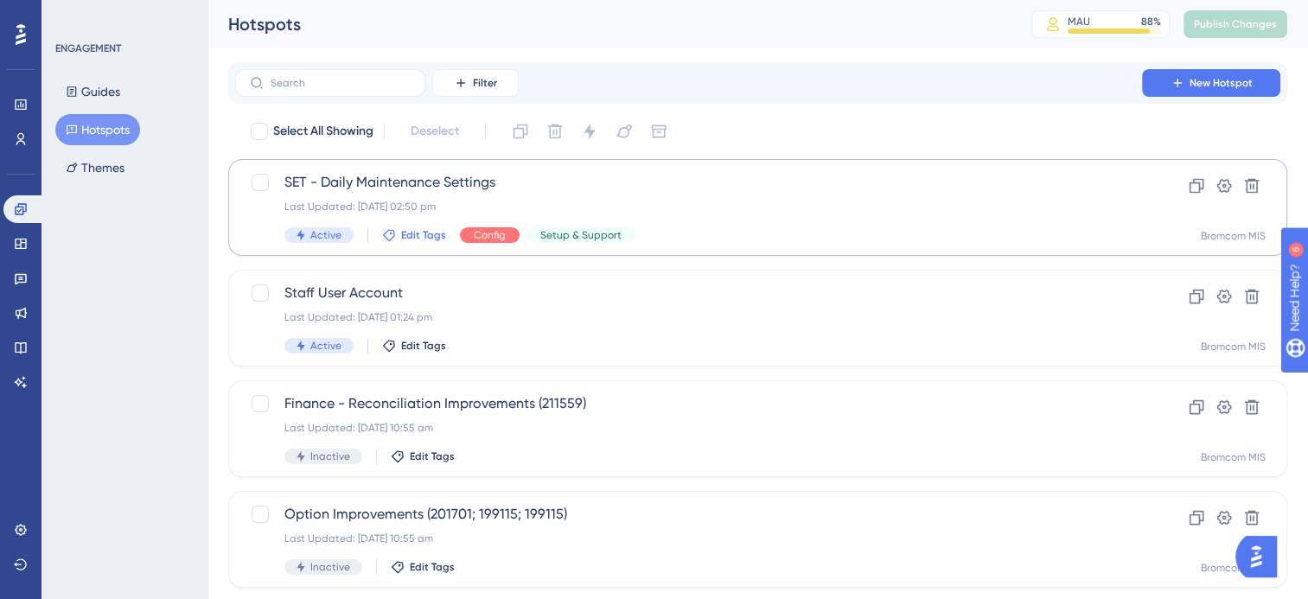
click at [425, 228] on span "Edit Tags" at bounding box center [423, 235] width 45 height 14
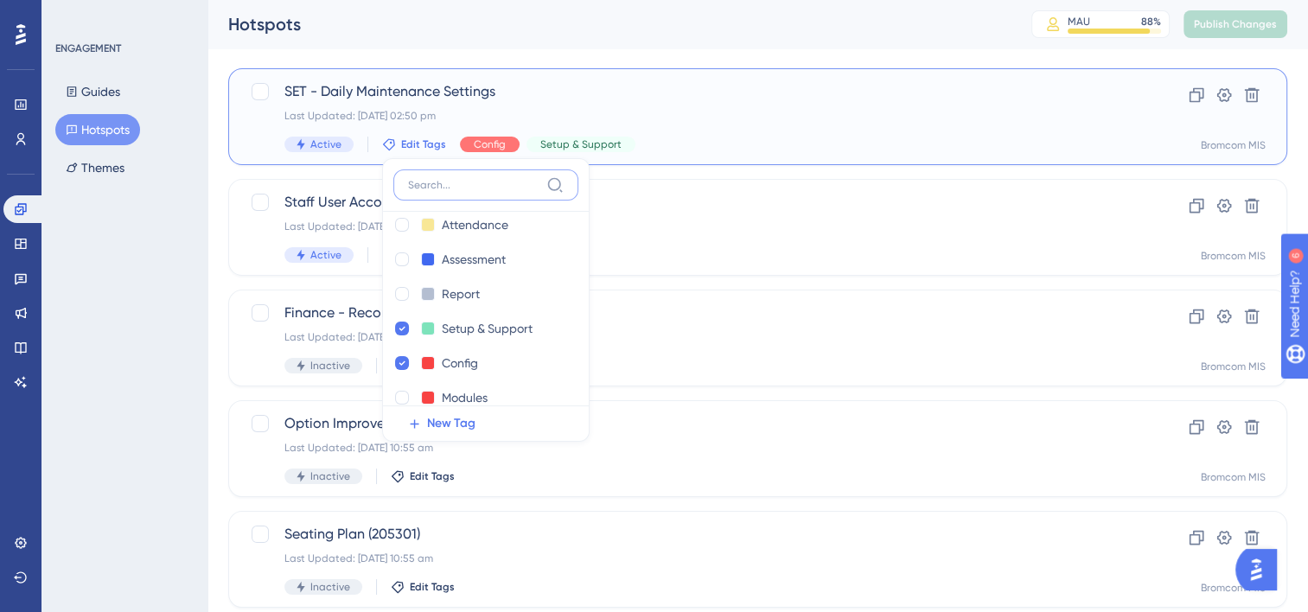
scroll to position [259, 0]
click at [888, 129] on div "SET - Daily Maintenance Settings Last Updated: 02 Oct 2025 02:50 pm Active Edit…" at bounding box center [688, 116] width 808 height 71
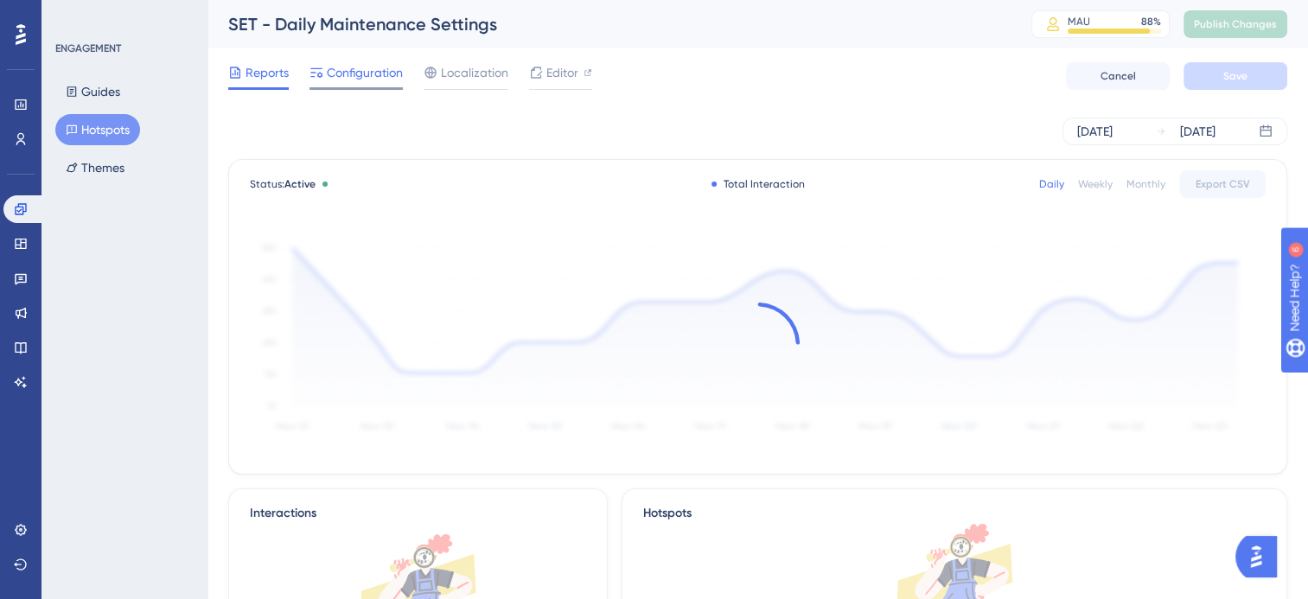
click at [367, 73] on span "Configuration" at bounding box center [365, 72] width 76 height 21
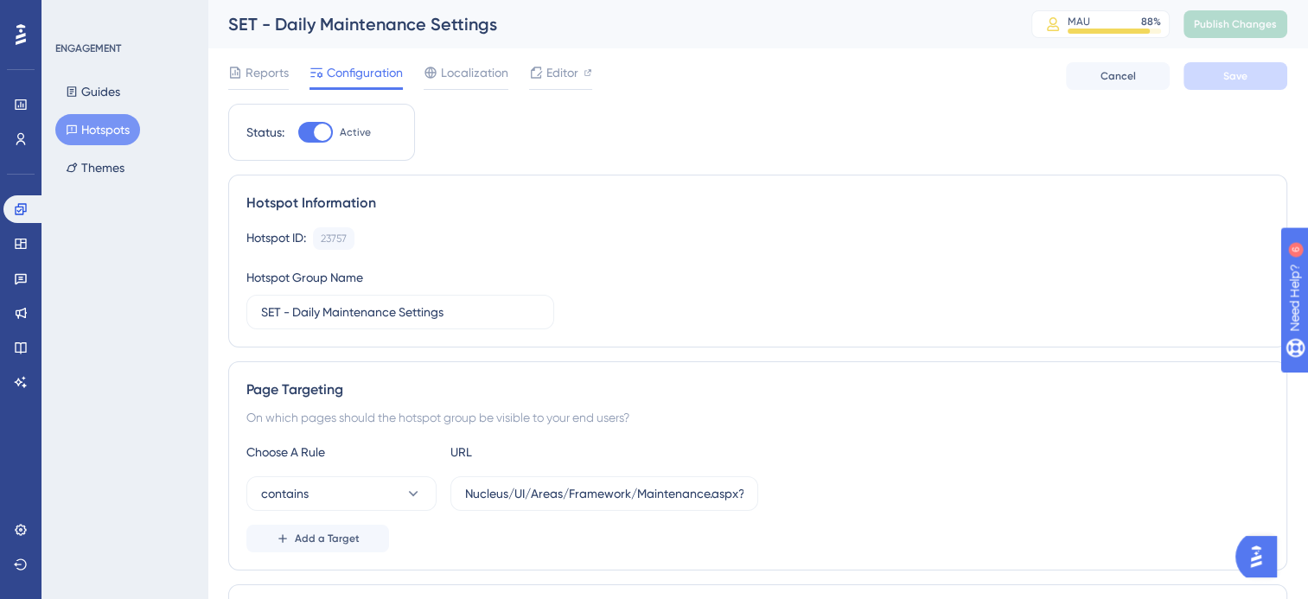
click at [294, 130] on div "Status: Active" at bounding box center [321, 132] width 150 height 21
click at [300, 131] on div at bounding box center [315, 132] width 35 height 21
click at [298, 132] on input "Active" at bounding box center [297, 132] width 1 height 1
checkbox input "false"
click at [1244, 73] on span "Save" at bounding box center [1235, 76] width 24 height 14
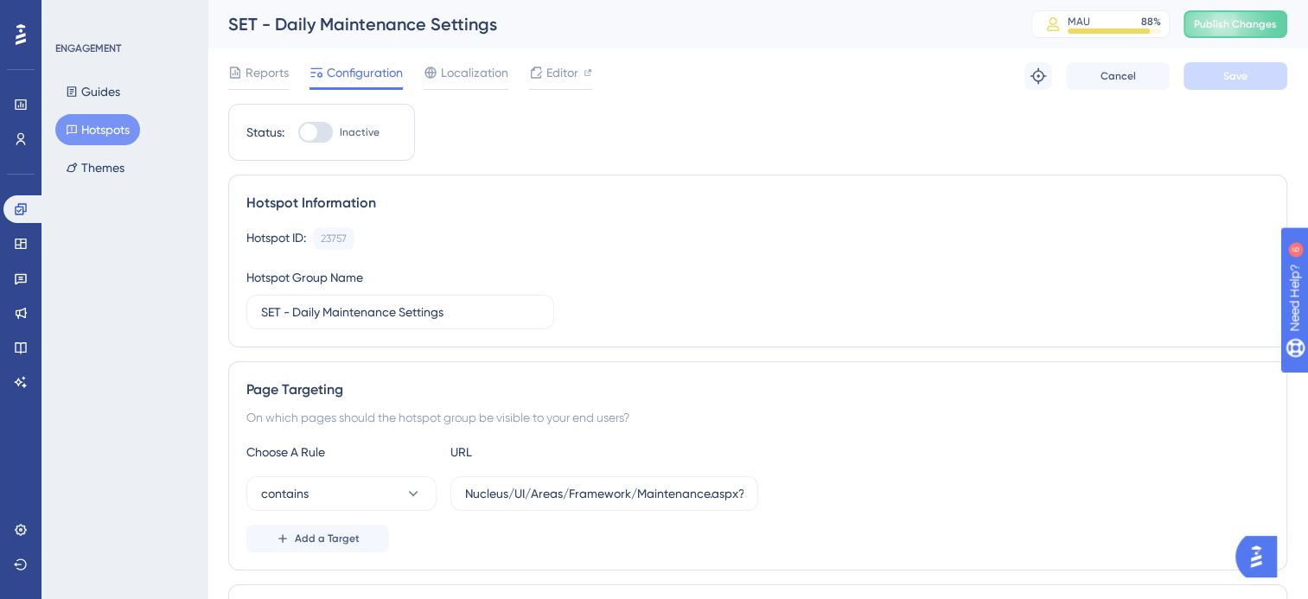
click at [97, 124] on button "Hotspots" at bounding box center [97, 129] width 85 height 31
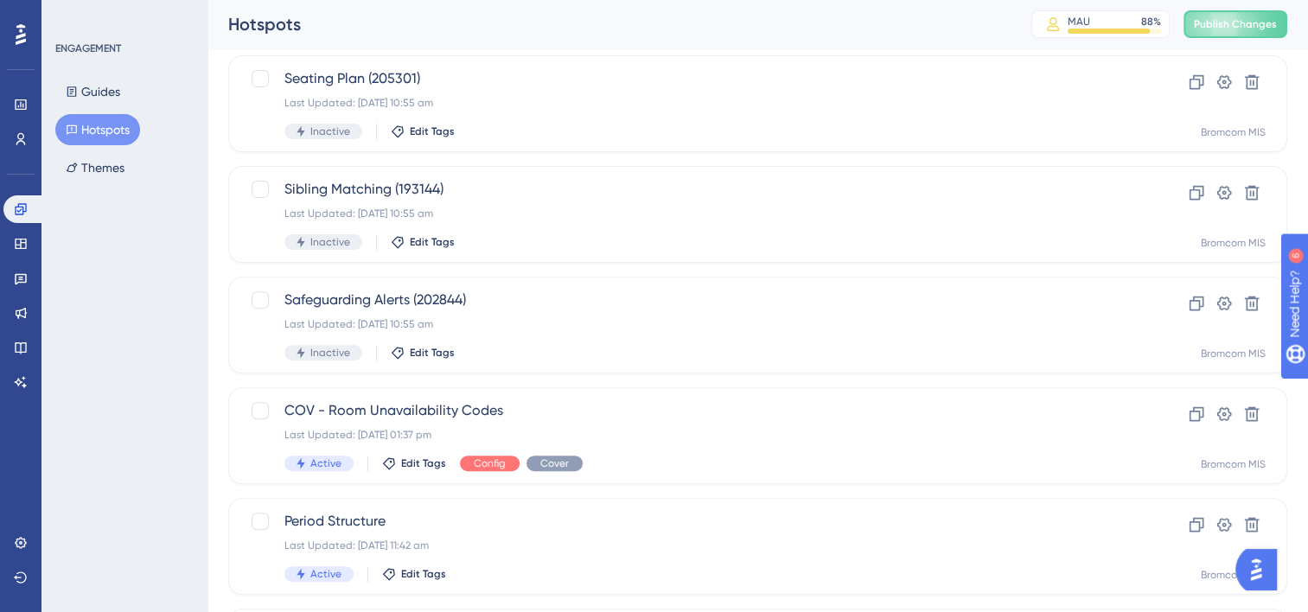
scroll to position [729, 0]
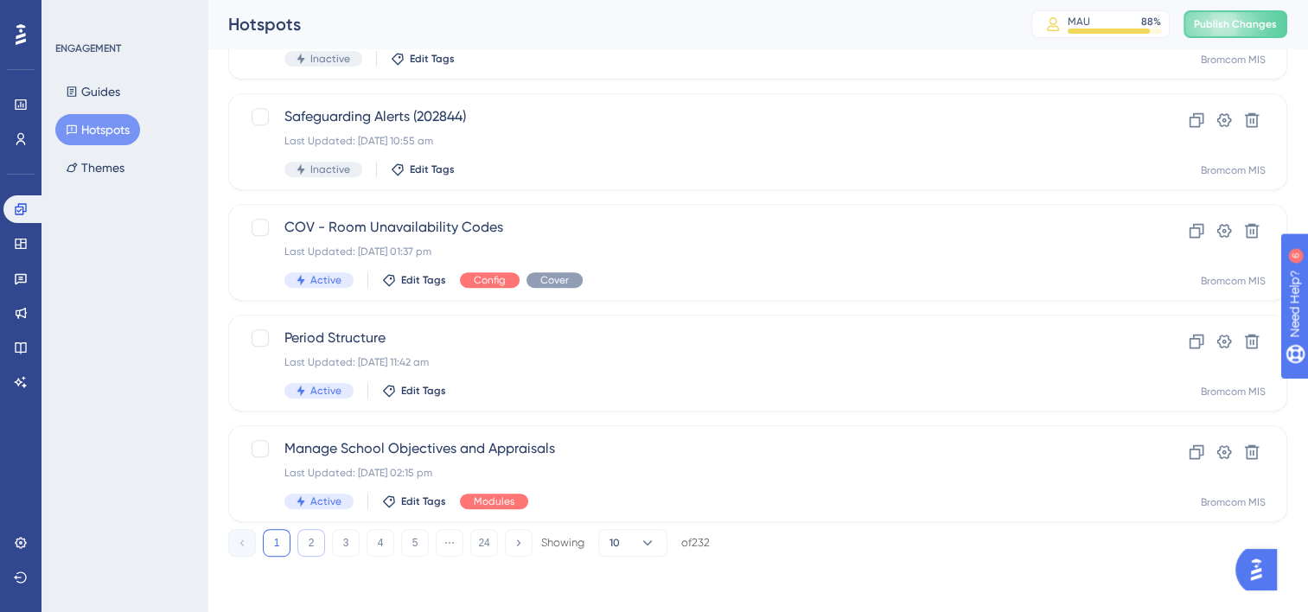
click at [312, 539] on button "2" at bounding box center [311, 543] width 28 height 28
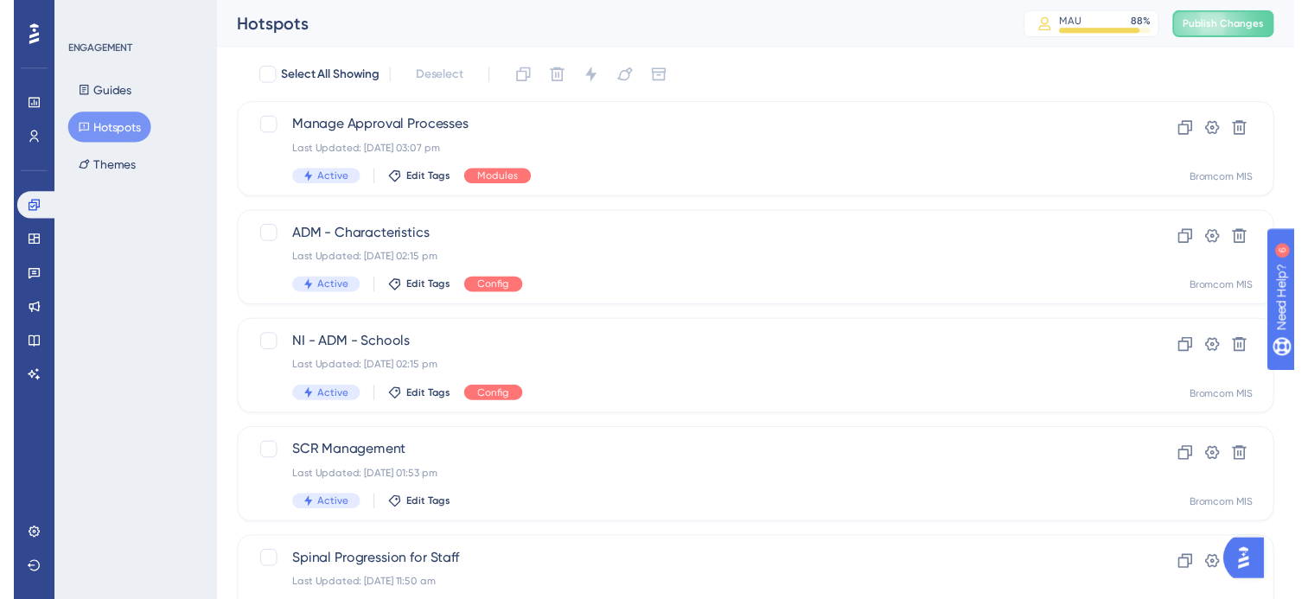
scroll to position [0, 0]
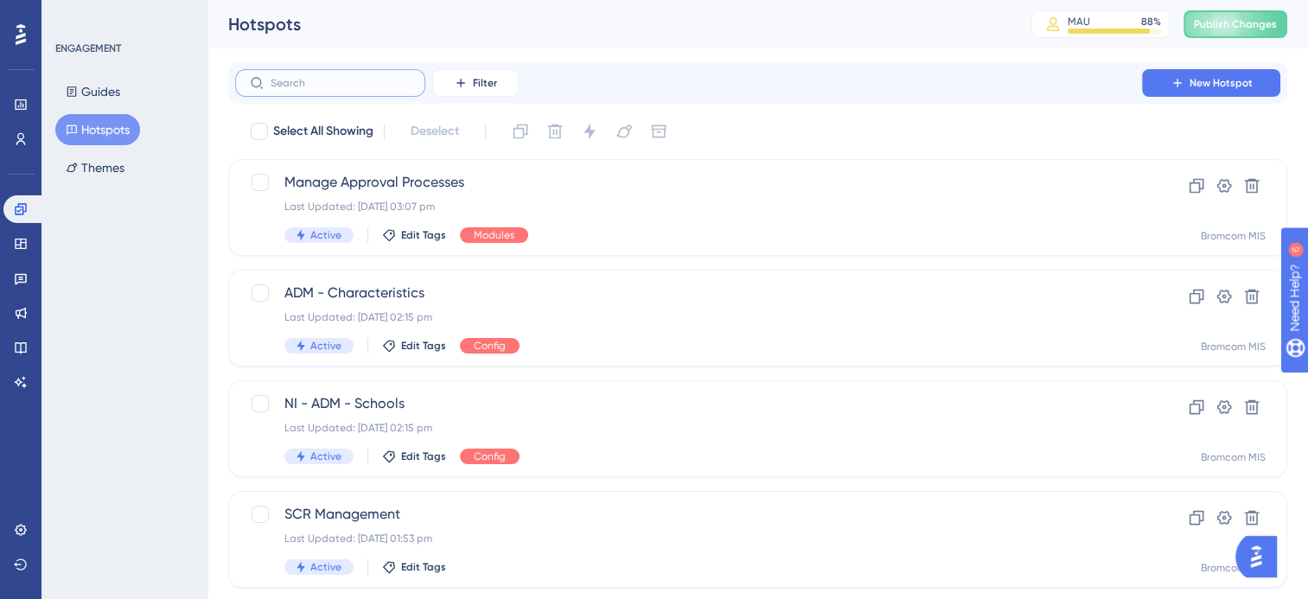
click at [322, 82] on input "text" at bounding box center [340, 83] width 140 height 12
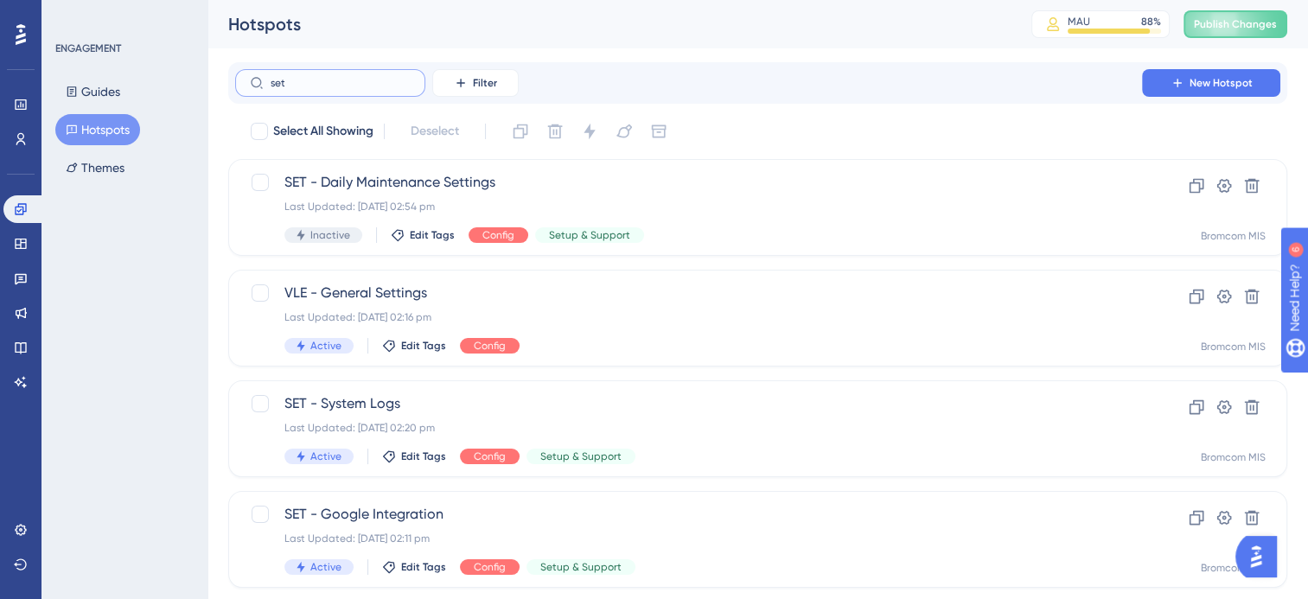
type input "set"
click at [1227, 404] on icon at bounding box center [1223, 406] width 17 height 17
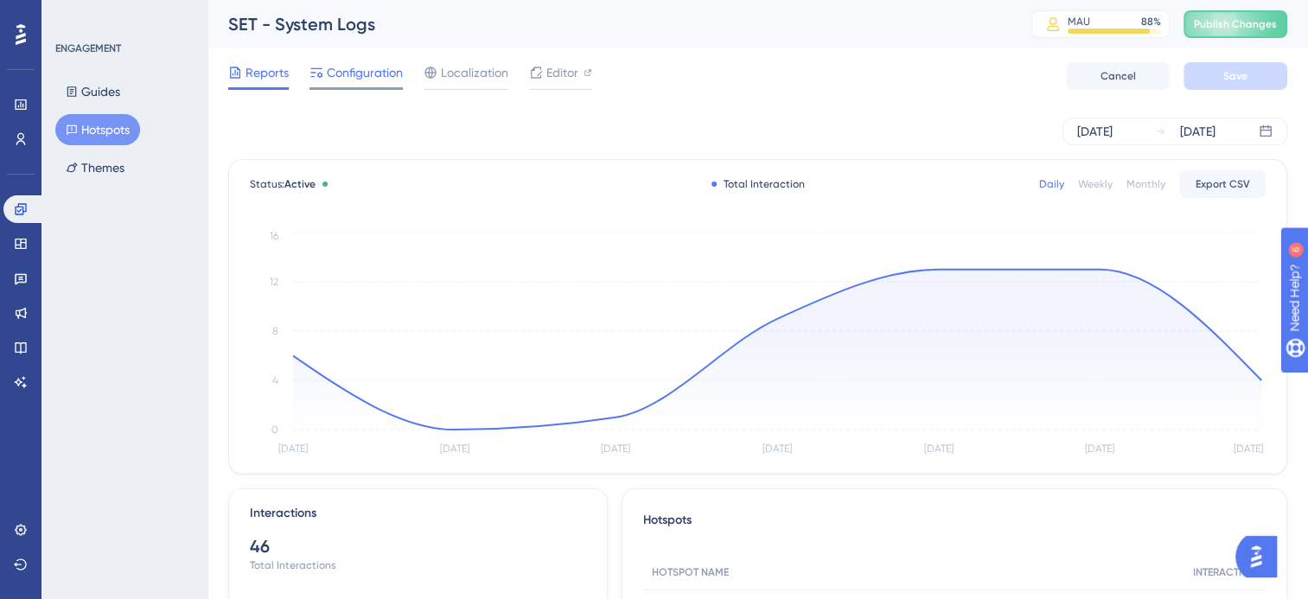
click at [374, 79] on span "Configuration" at bounding box center [365, 72] width 76 height 21
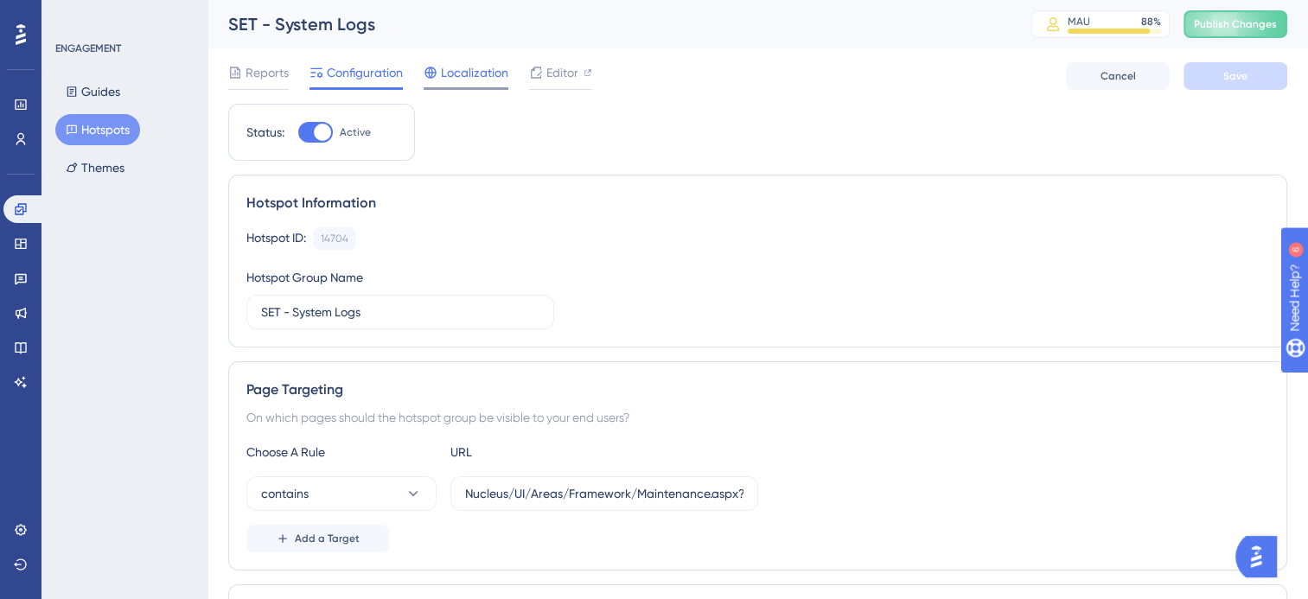
click at [489, 80] on span "Localization" at bounding box center [474, 72] width 67 height 21
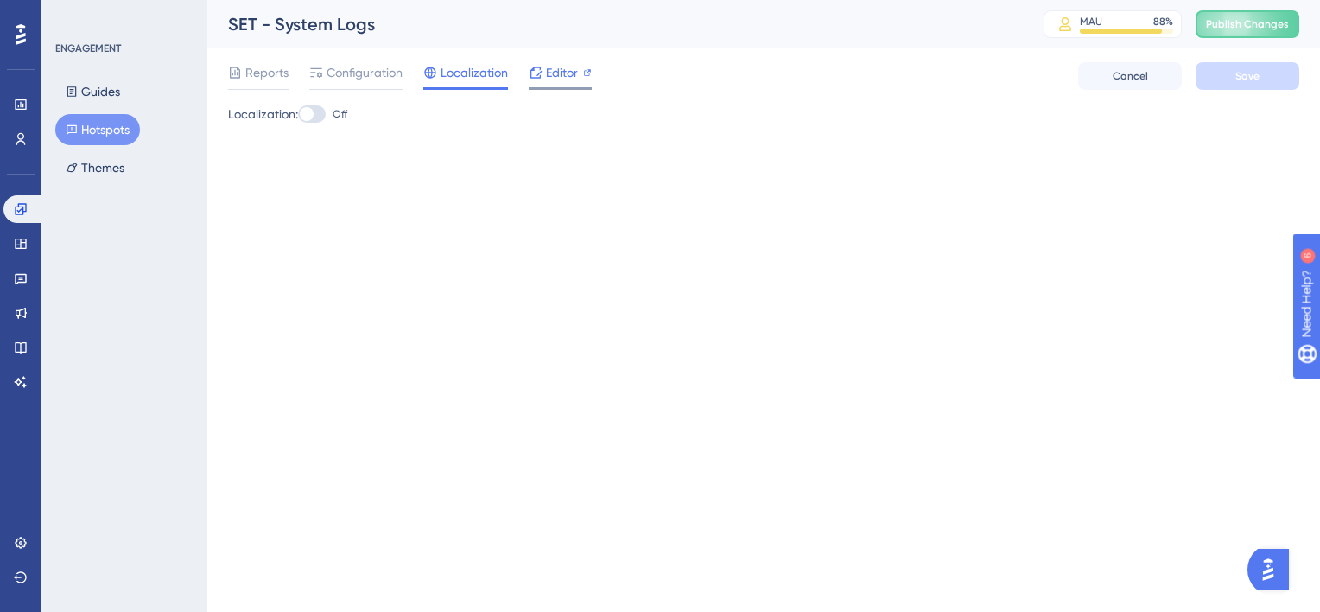
click at [558, 74] on span "Editor" at bounding box center [562, 72] width 32 height 21
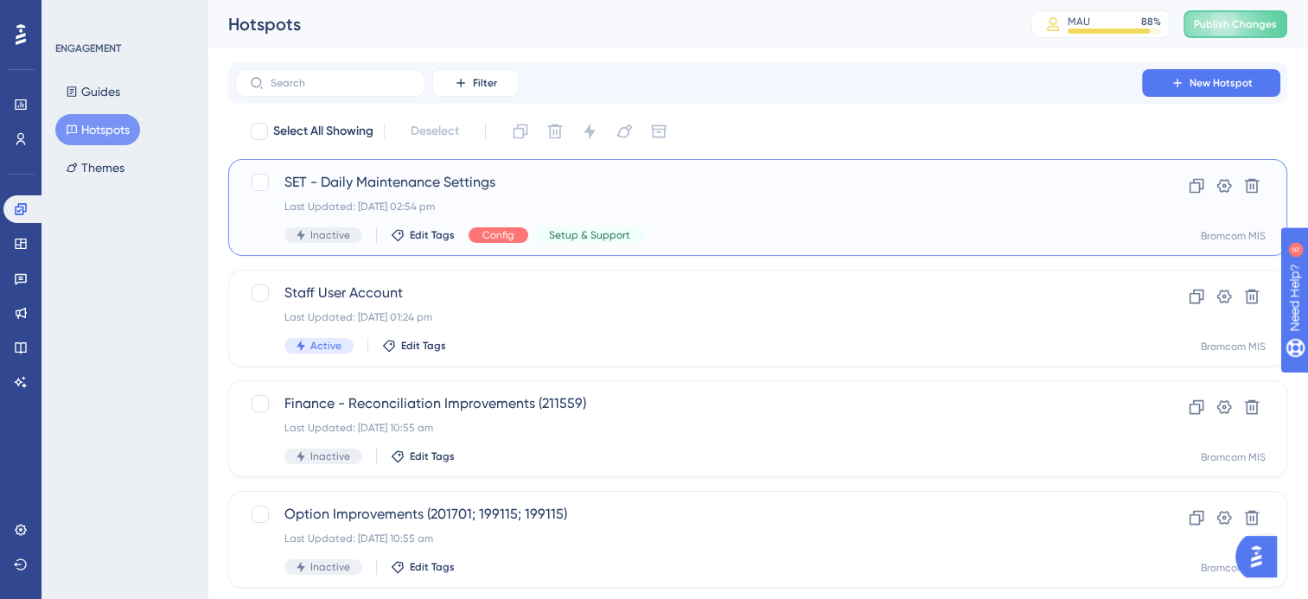
click at [427, 186] on span "SET - Daily Maintenance Settings" at bounding box center [688, 182] width 808 height 21
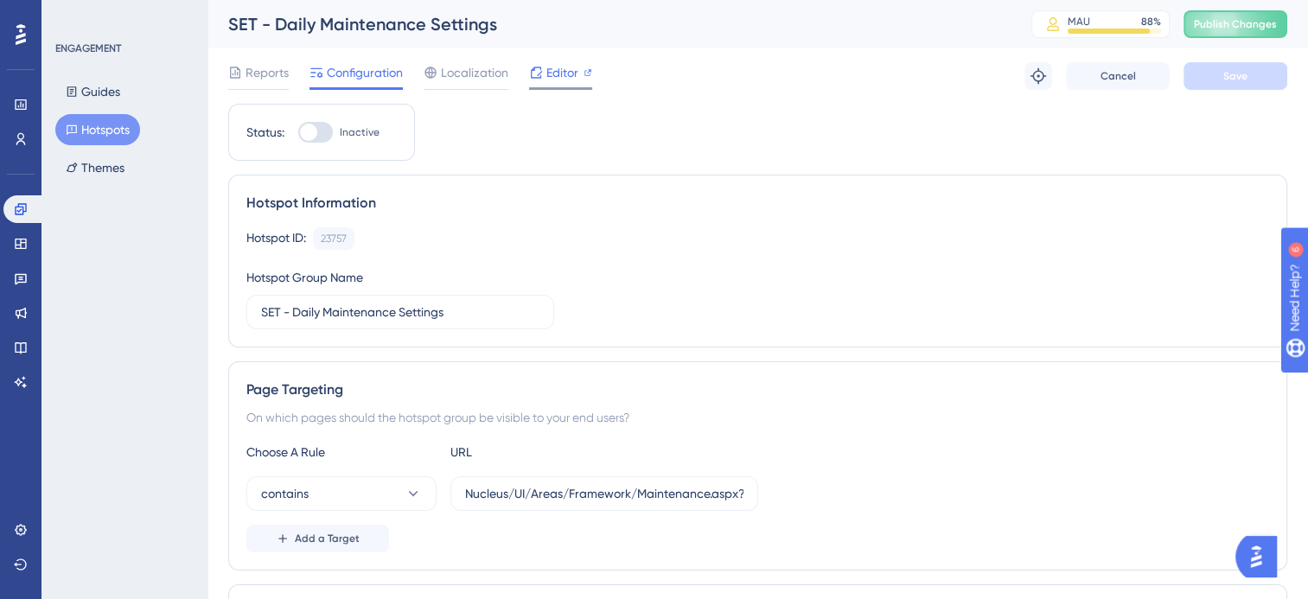
click at [566, 70] on span "Editor" at bounding box center [562, 72] width 32 height 21
click at [118, 131] on button "Hotspots" at bounding box center [97, 129] width 85 height 31
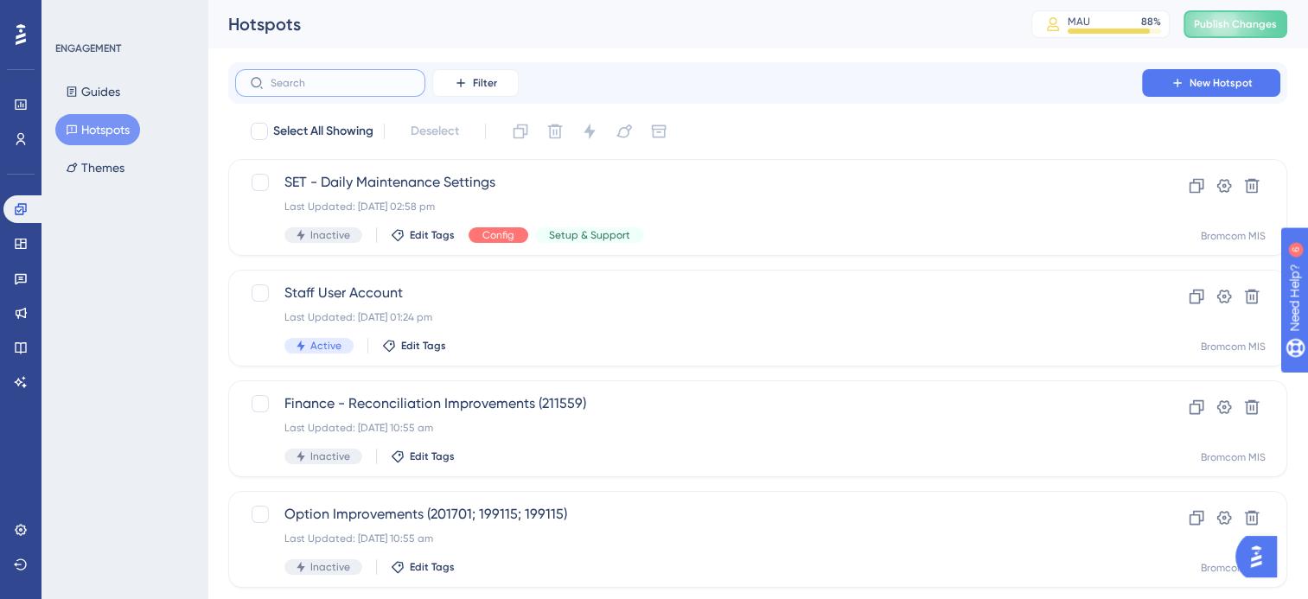
click at [308, 86] on input "text" at bounding box center [340, 83] width 140 height 12
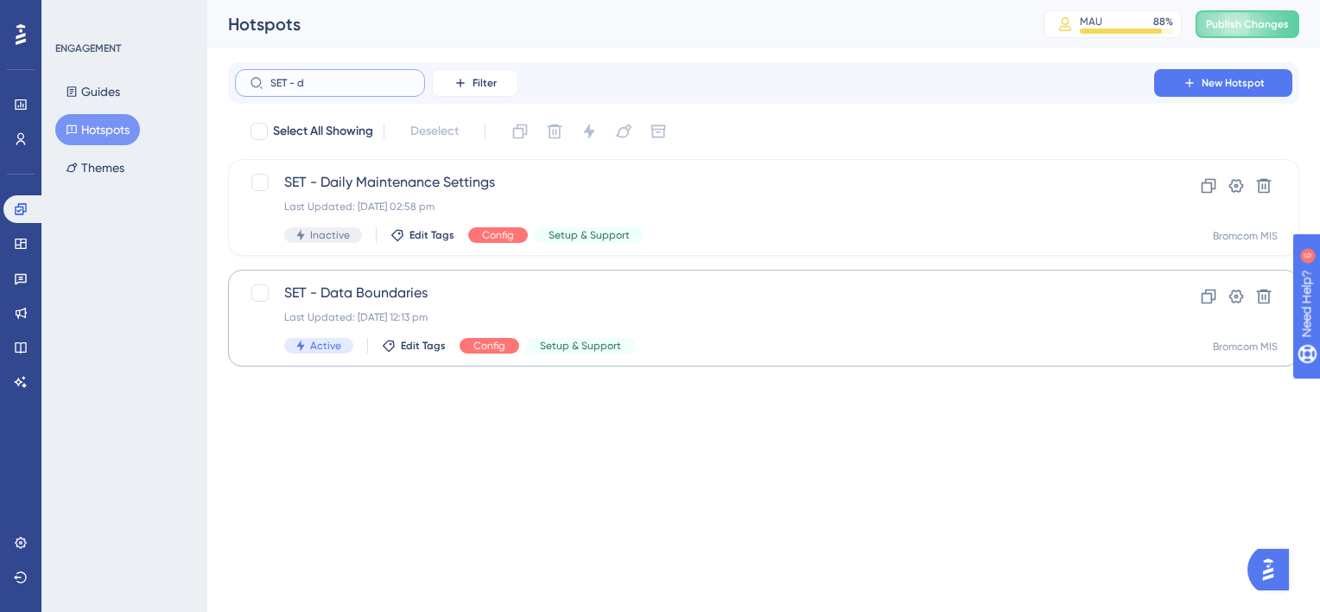
type input "SET - d"
click at [401, 294] on span "SET - Data Boundaries" at bounding box center [694, 293] width 821 height 21
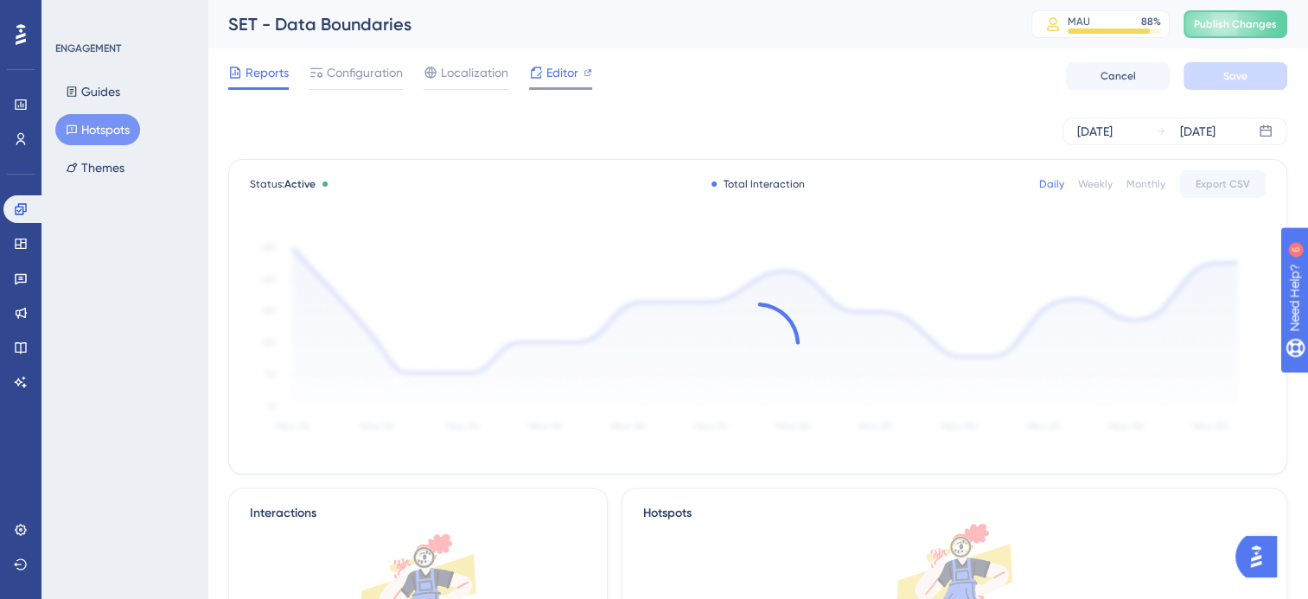
click at [573, 73] on span "Editor" at bounding box center [562, 72] width 32 height 21
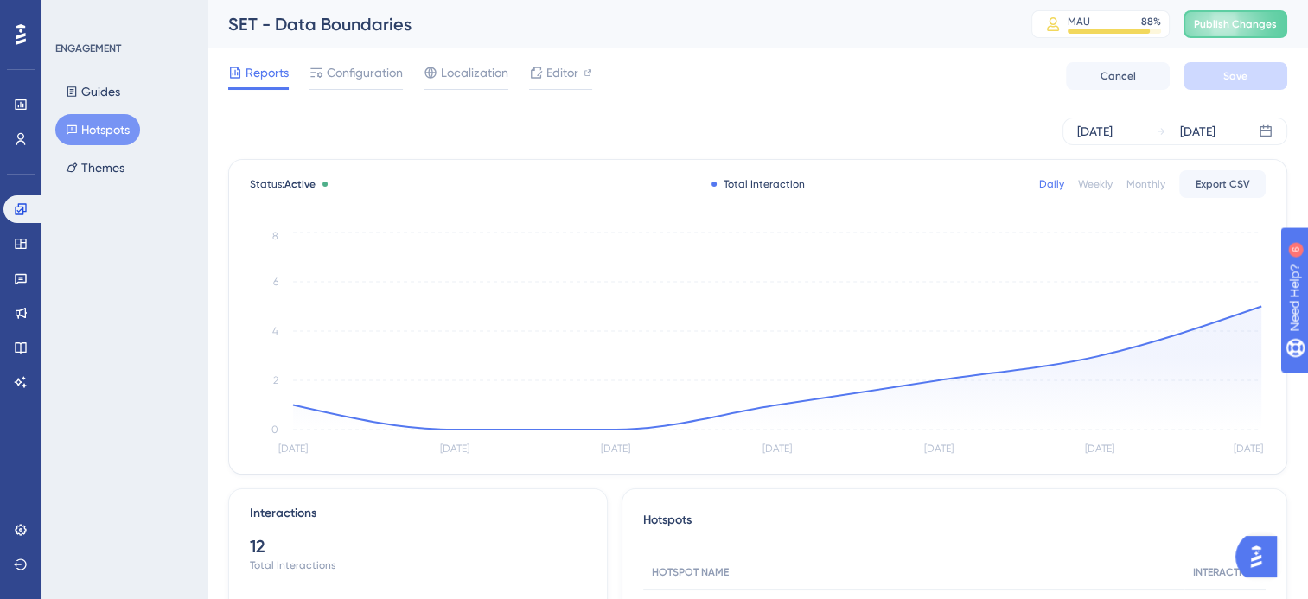
click at [100, 131] on button "Hotspots" at bounding box center [97, 129] width 85 height 31
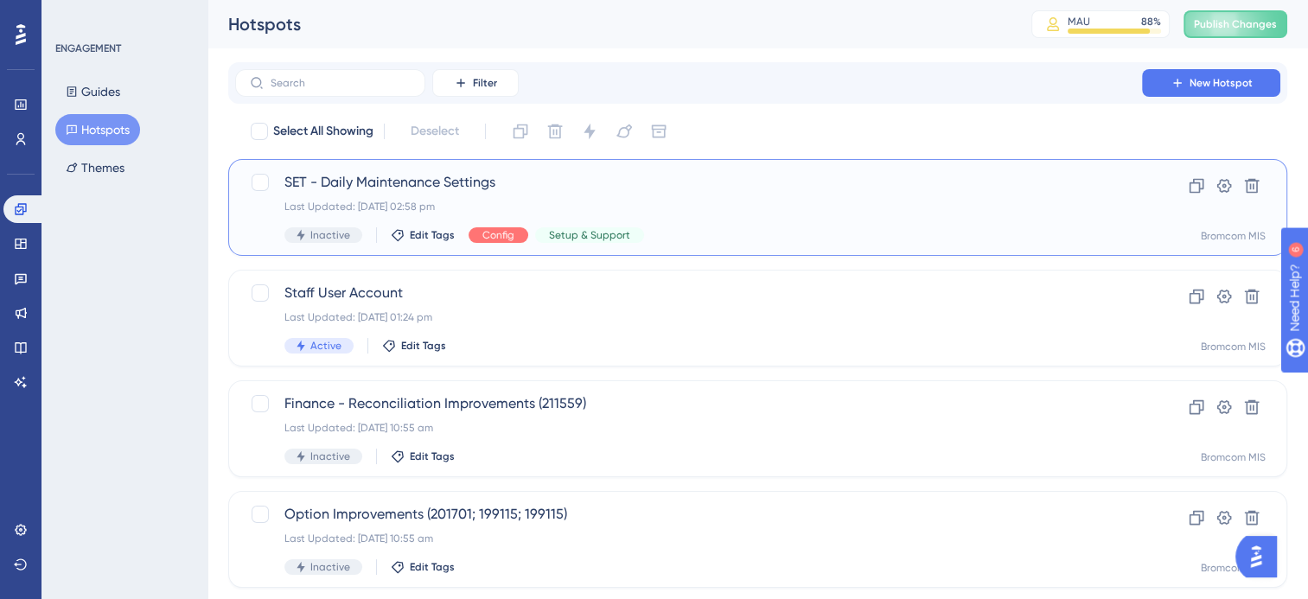
click at [478, 182] on span "SET - Daily Maintenance Settings" at bounding box center [688, 182] width 808 height 21
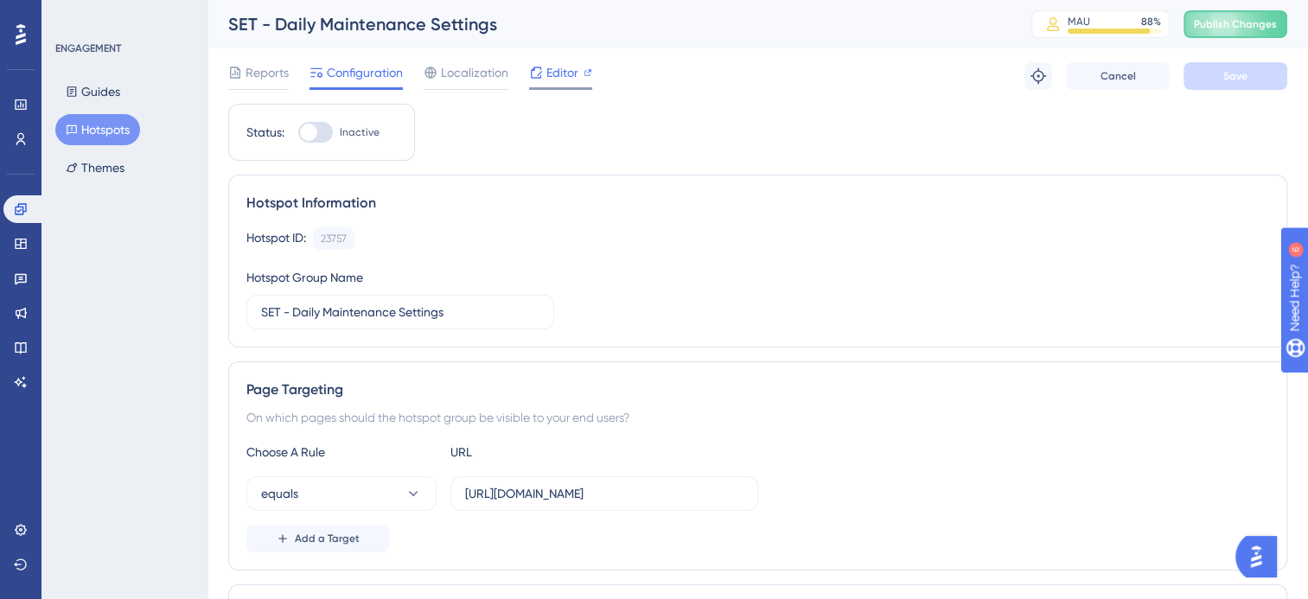
click at [567, 75] on span "Editor" at bounding box center [562, 72] width 32 height 21
click at [322, 135] on div at bounding box center [315, 132] width 35 height 21
click at [298, 133] on input "Inactive" at bounding box center [297, 132] width 1 height 1
checkbox input "true"
click at [1250, 76] on button "Save" at bounding box center [1235, 76] width 104 height 28
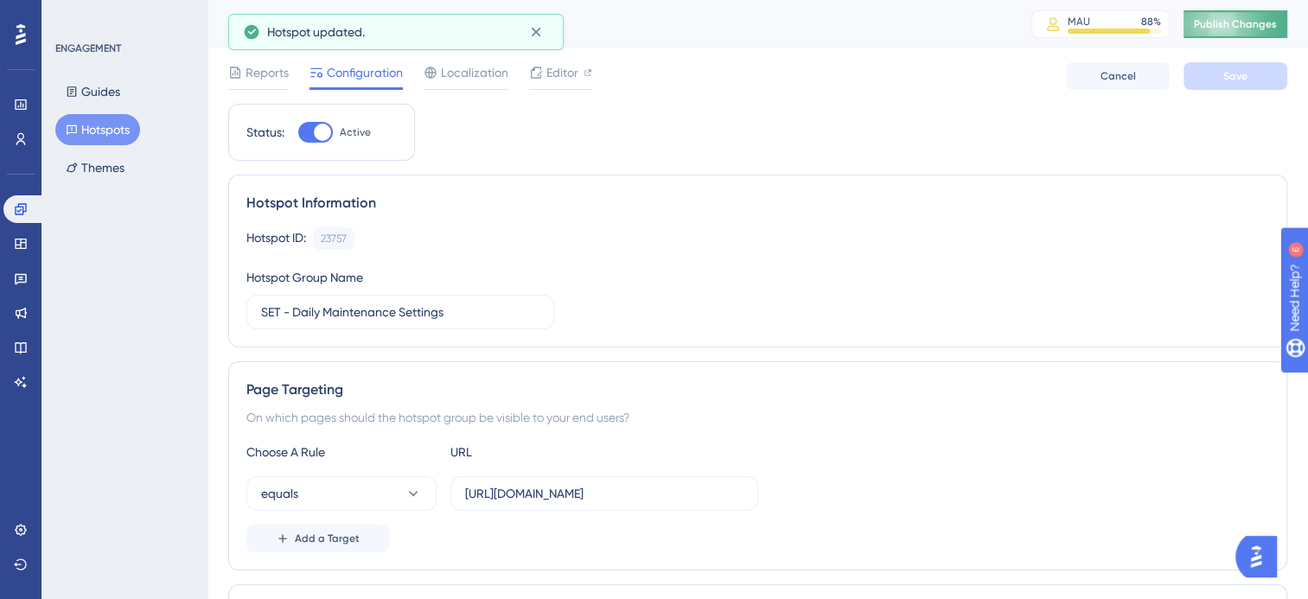
click at [1245, 24] on span "Publish Changes" at bounding box center [1234, 24] width 83 height 14
